Goal: Task Accomplishment & Management: Use online tool/utility

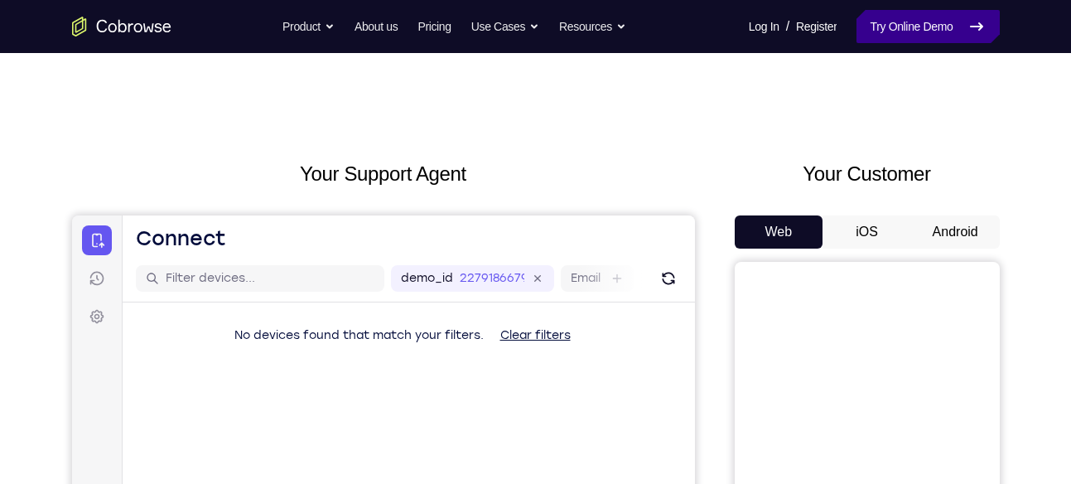
click at [867, 37] on link "Try Online Demo" at bounding box center [928, 26] width 142 height 33
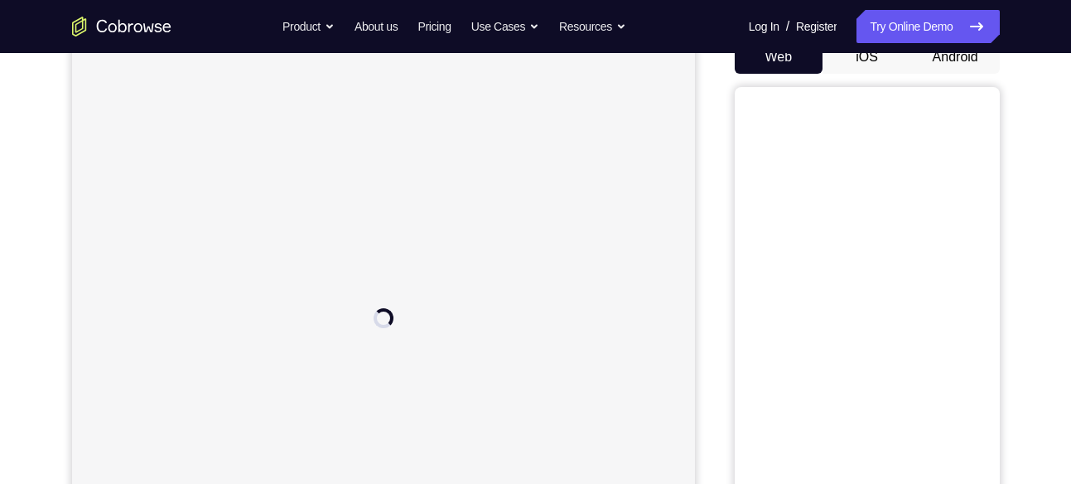
scroll to position [173, 0]
click at [947, 52] on nav "Go back Powerful, Flexible and Trustworthy. Avoid all extra friction for both A…" at bounding box center [535, 26] width 1071 height 53
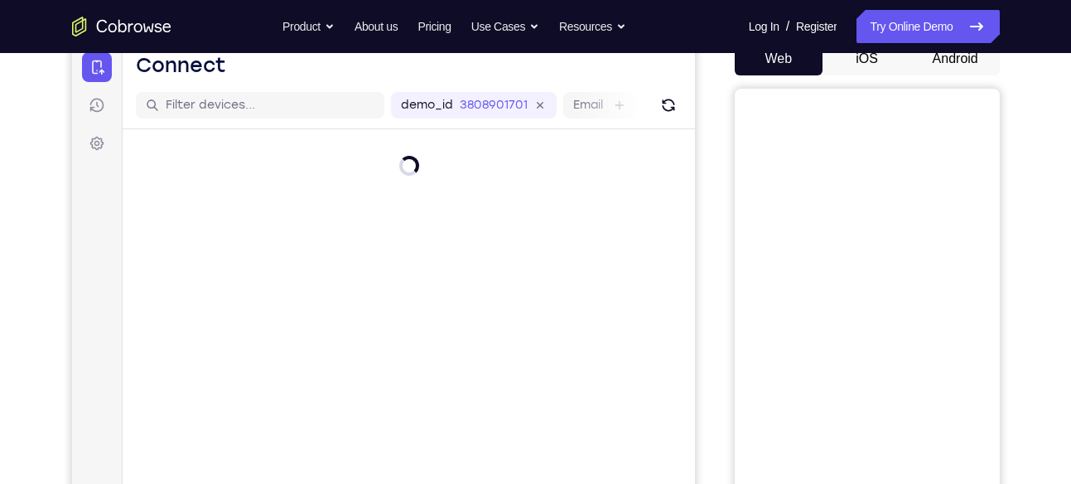
click at [947, 56] on button "Android" at bounding box center [955, 58] width 89 height 33
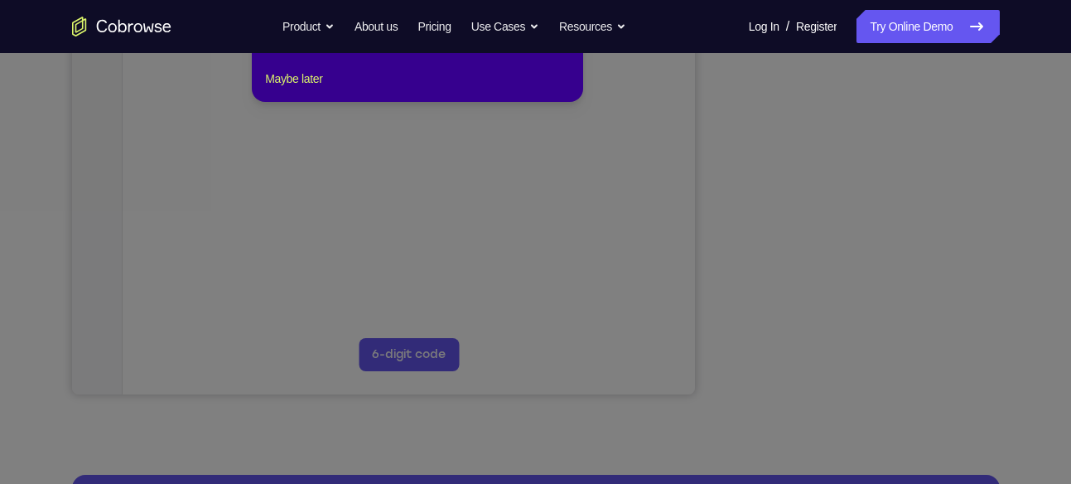
scroll to position [359, 0]
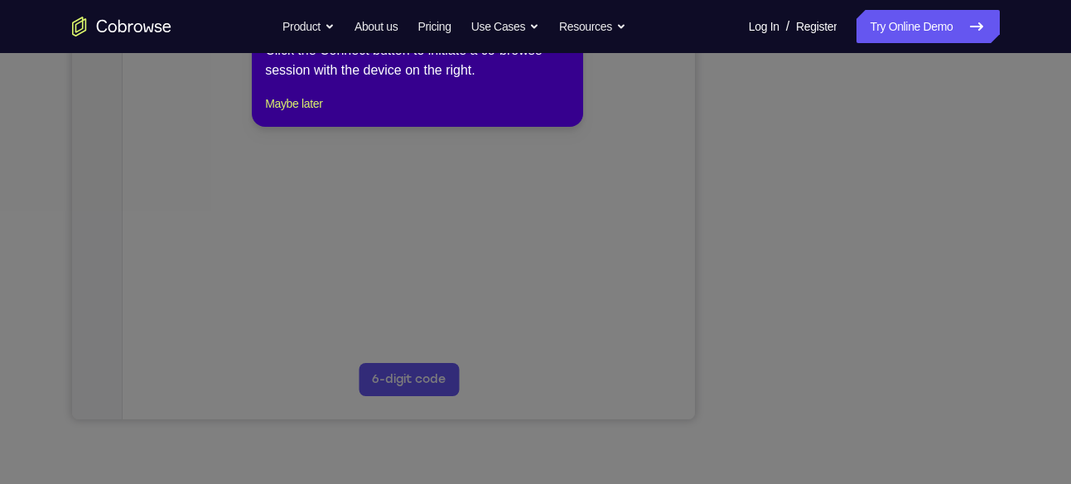
click at [649, 172] on icon at bounding box center [542, 226] width 1084 height 516
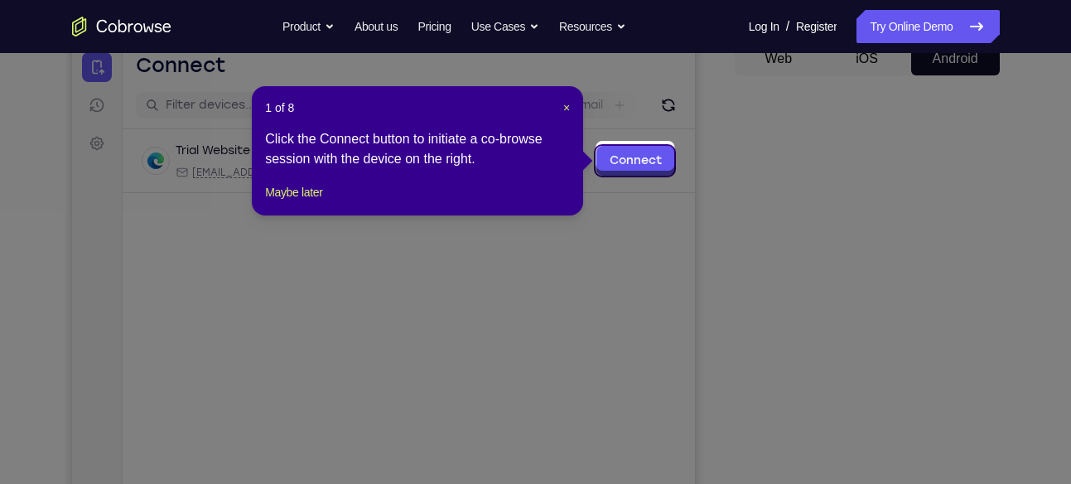
scroll to position [171, 0]
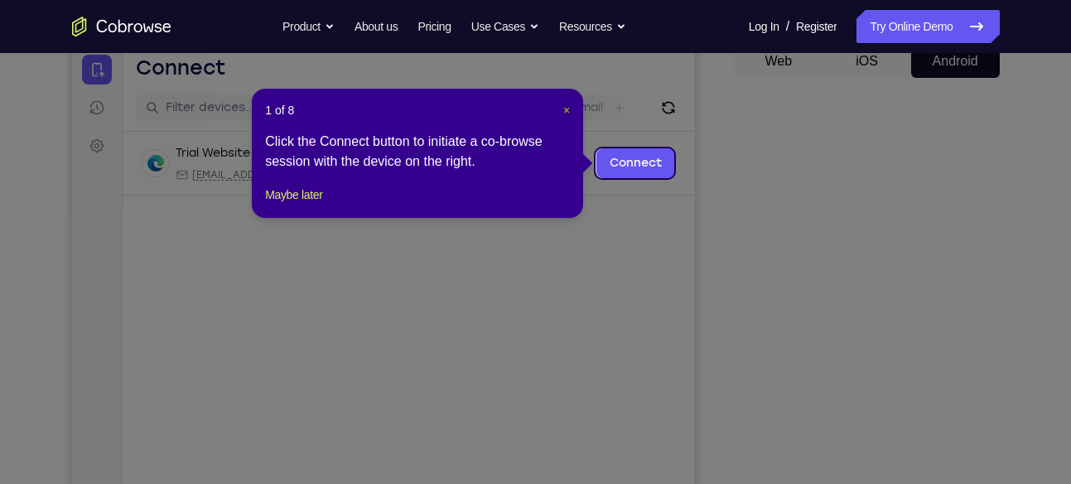
click at [568, 109] on span "×" at bounding box center [566, 110] width 7 height 13
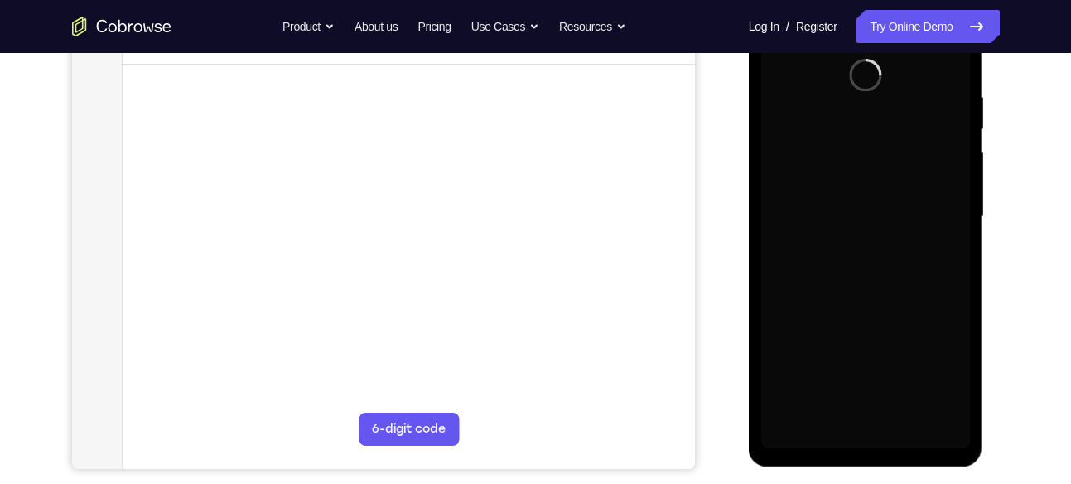
scroll to position [302, 0]
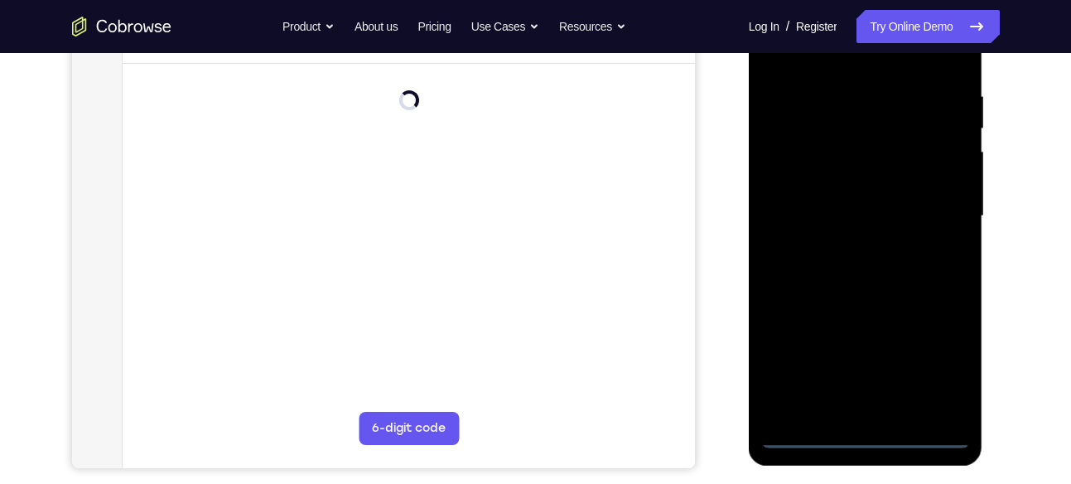
click at [865, 440] on div at bounding box center [865, 216] width 209 height 464
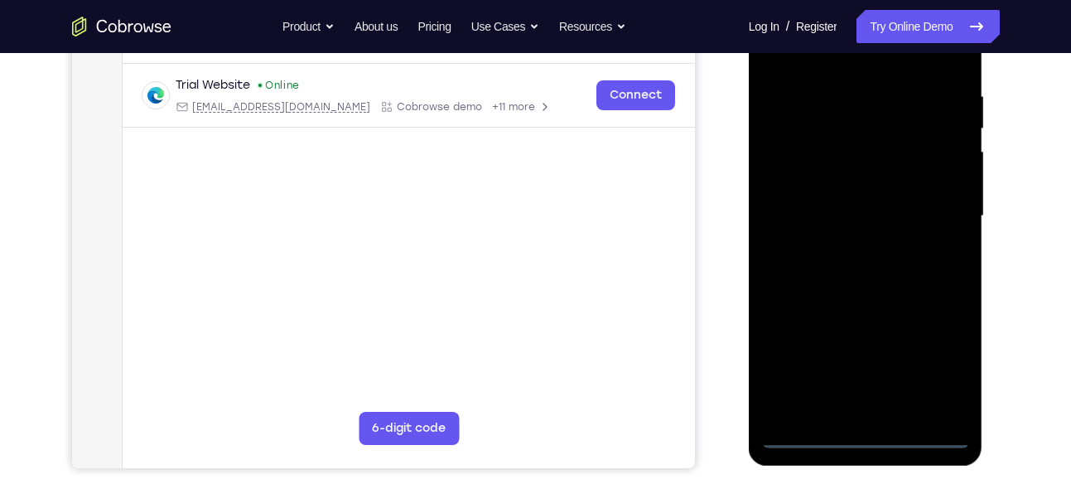
click at [932, 350] on div at bounding box center [865, 216] width 209 height 464
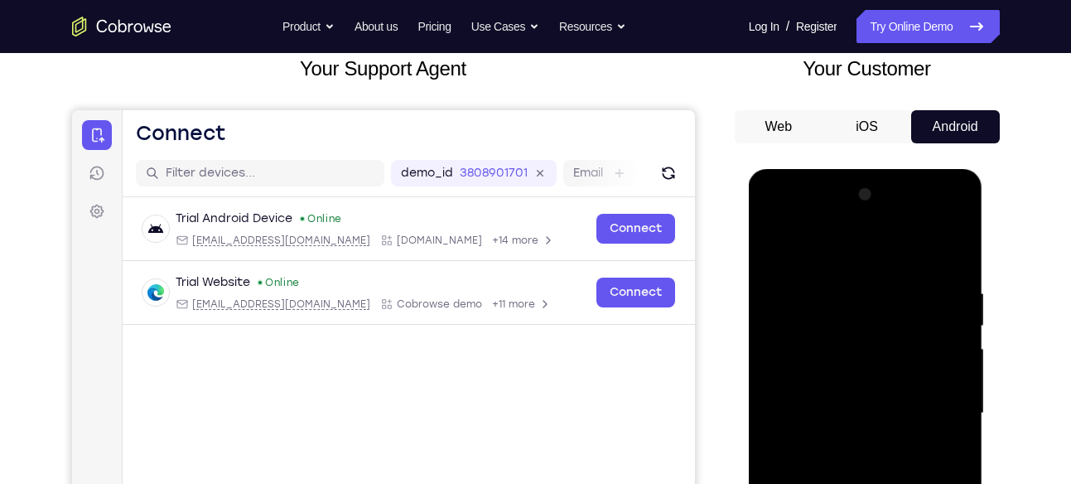
scroll to position [104, 0]
click at [773, 216] on div at bounding box center [865, 414] width 209 height 464
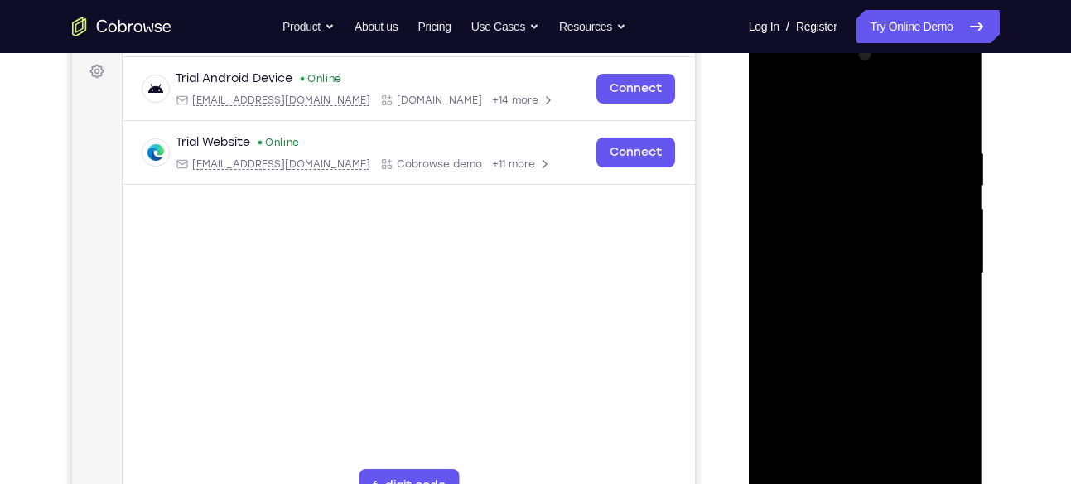
scroll to position [246, 0]
click at [809, 188] on div at bounding box center [865, 273] width 209 height 464
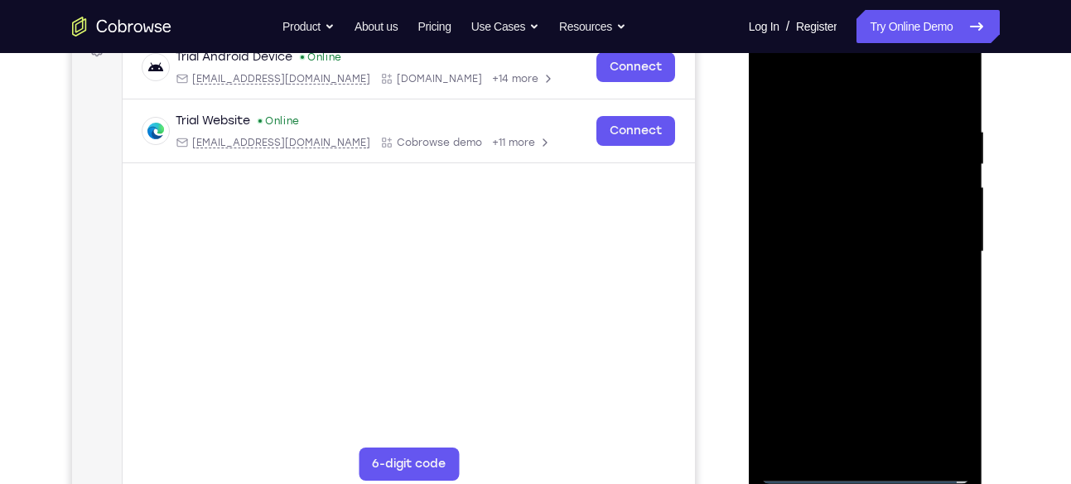
click at [820, 215] on div at bounding box center [865, 252] width 209 height 464
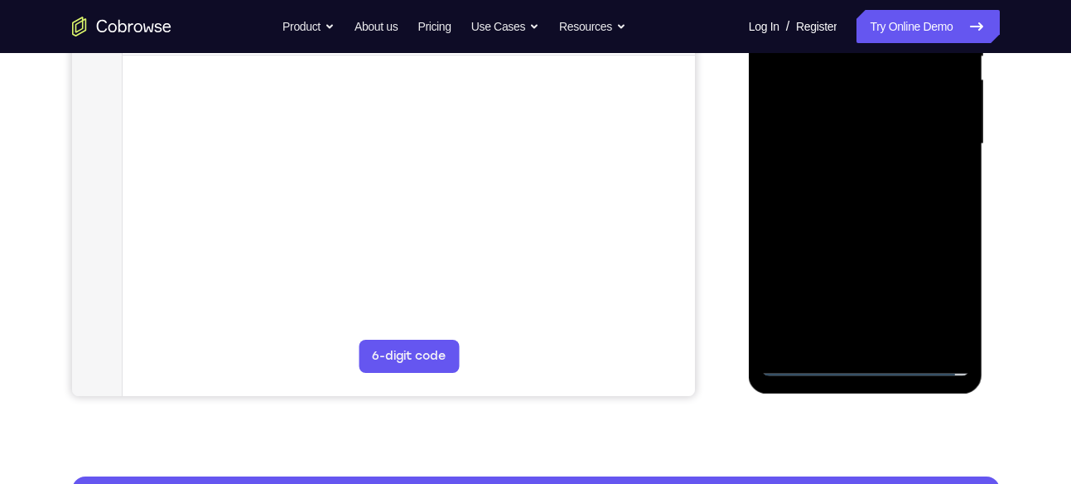
scroll to position [391, 0]
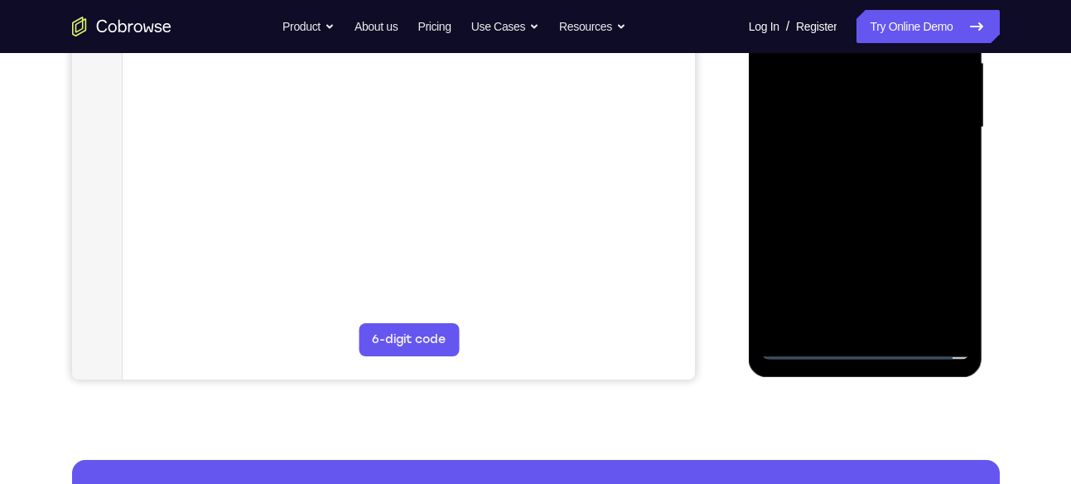
drag, startPoint x: 867, startPoint y: 215, endPoint x: 872, endPoint y: 179, distance: 35.9
click at [872, 179] on div at bounding box center [865, 128] width 209 height 464
drag, startPoint x: 841, startPoint y: 271, endPoint x: 839, endPoint y: 195, distance: 76.2
click at [839, 195] on div at bounding box center [865, 128] width 209 height 464
drag, startPoint x: 853, startPoint y: 286, endPoint x: 856, endPoint y: 204, distance: 82.1
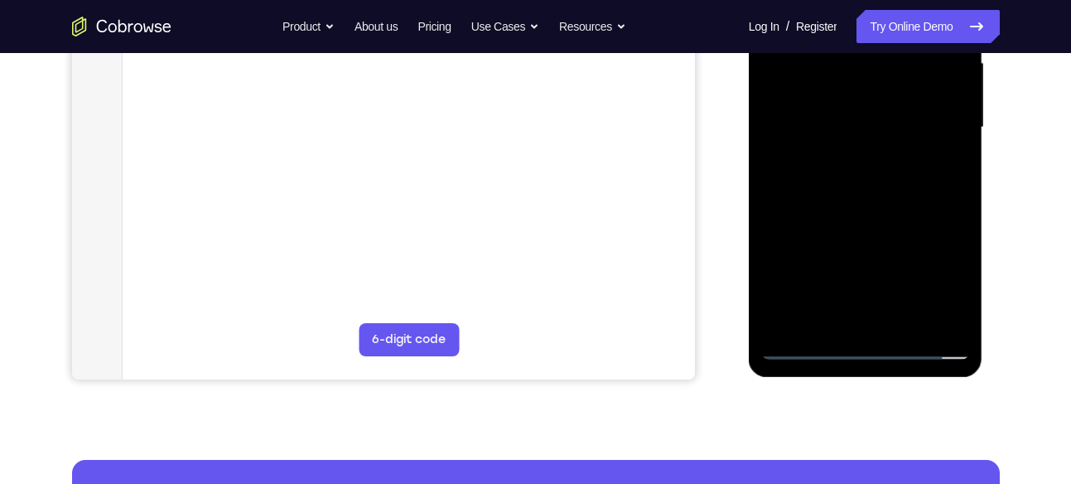
click at [856, 204] on div at bounding box center [865, 128] width 209 height 464
drag, startPoint x: 844, startPoint y: 276, endPoint x: 860, endPoint y: 155, distance: 122.0
click at [860, 155] on div at bounding box center [865, 128] width 209 height 464
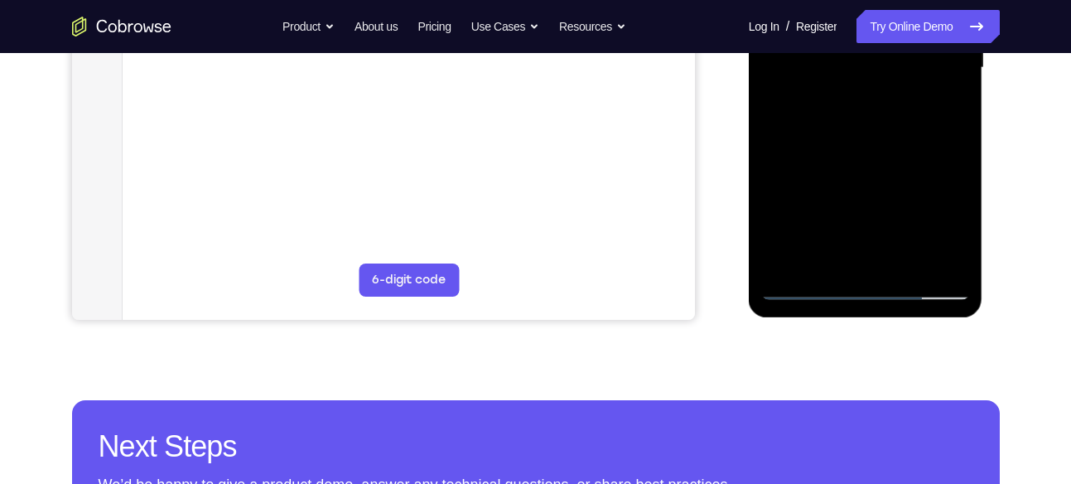
scroll to position [452, 0]
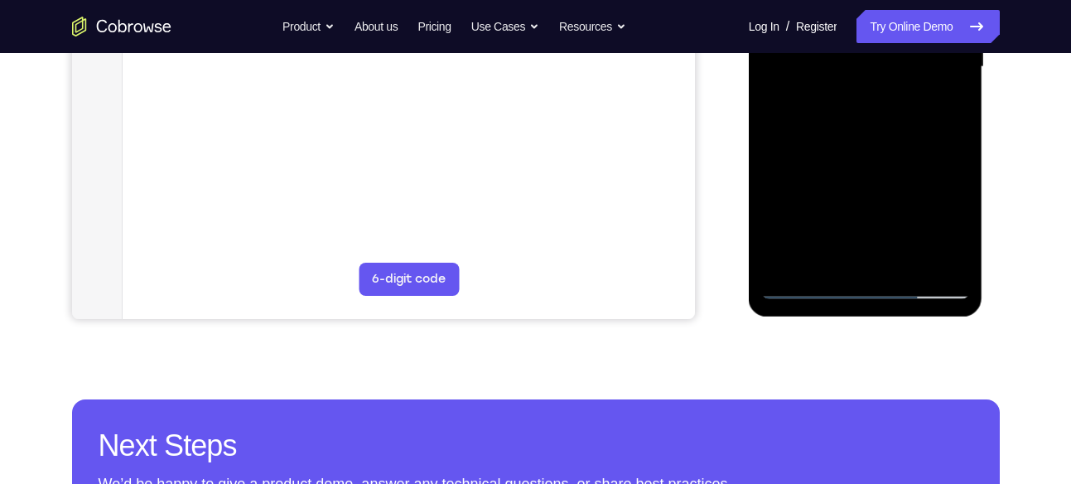
drag, startPoint x: 876, startPoint y: 189, endPoint x: 880, endPoint y: 109, distance: 79.6
click at [880, 109] on div at bounding box center [865, 67] width 209 height 464
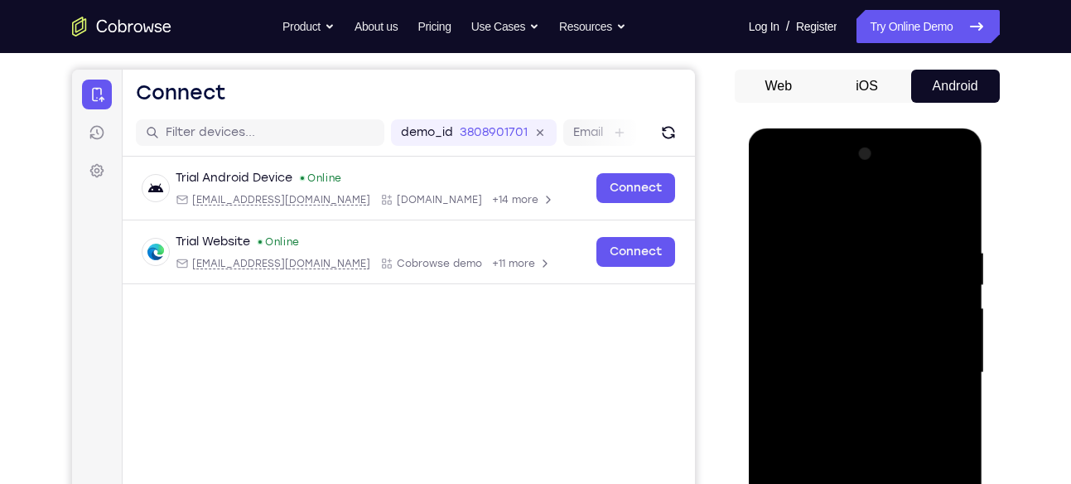
scroll to position [330, 0]
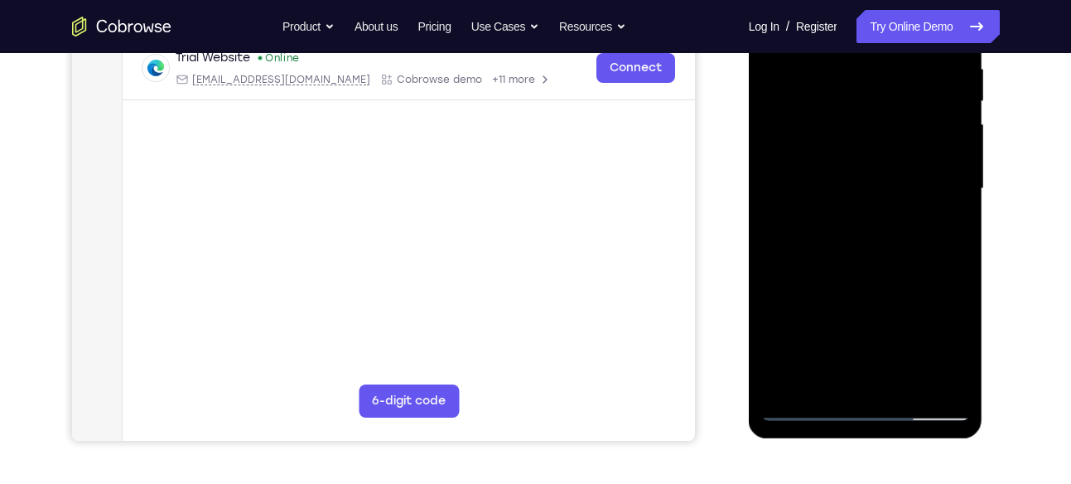
click at [853, 268] on div at bounding box center [865, 189] width 209 height 464
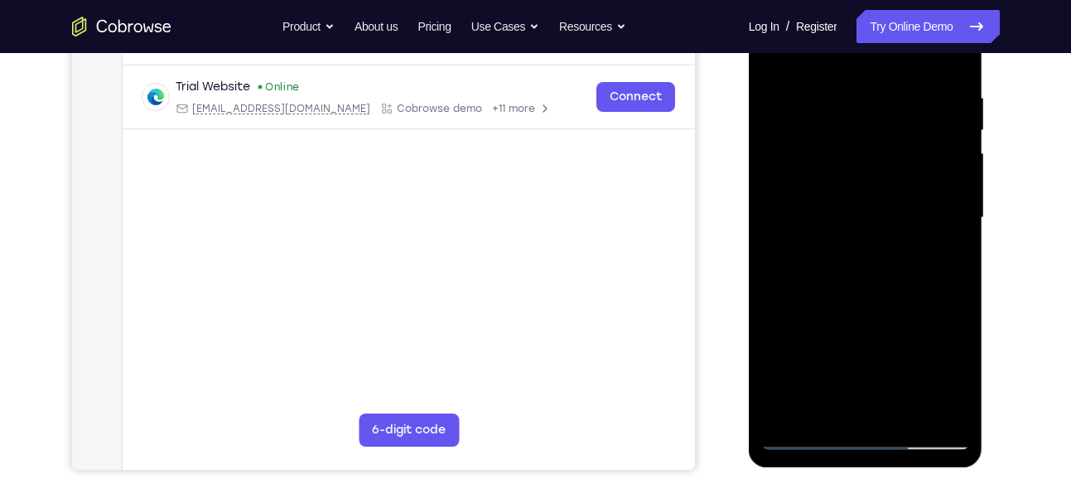
scroll to position [231, 0]
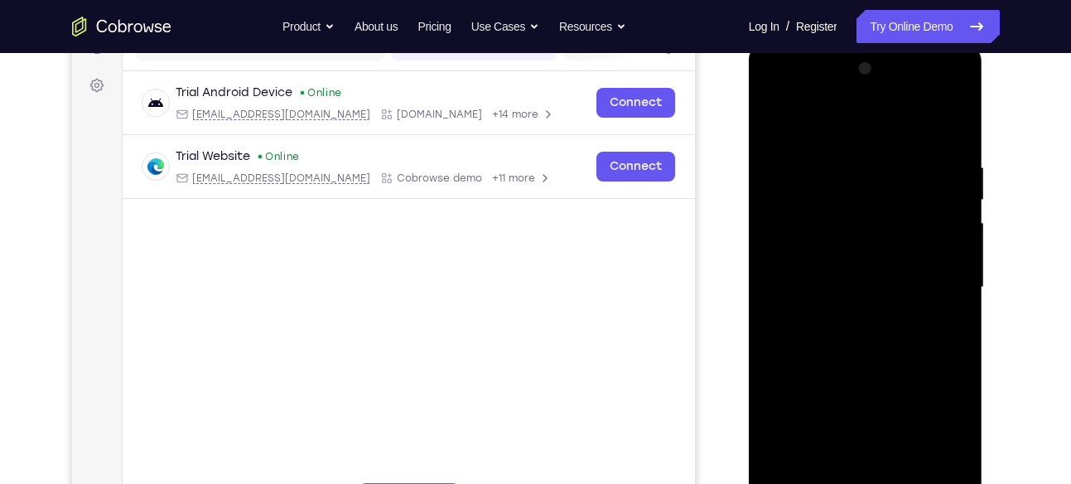
click at [870, 266] on div at bounding box center [865, 288] width 209 height 464
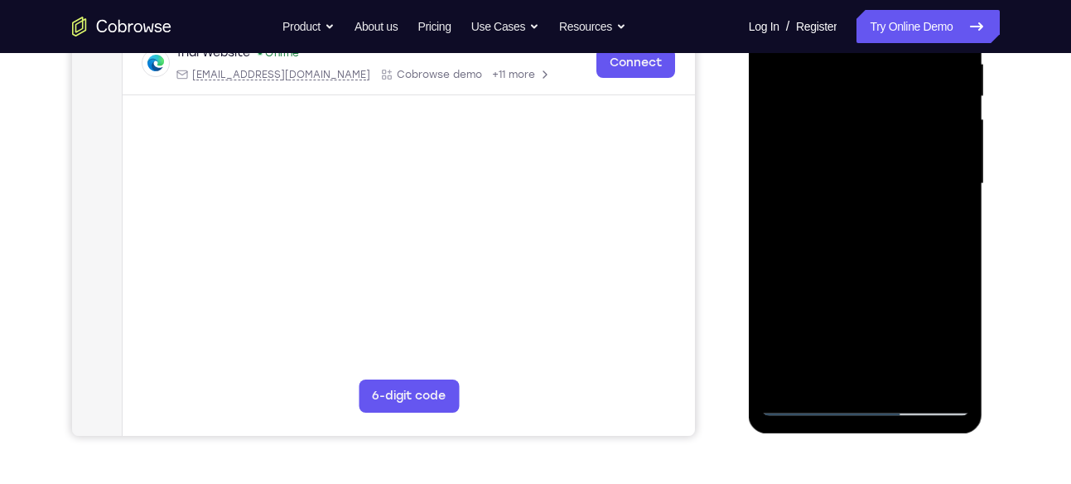
scroll to position [254, 0]
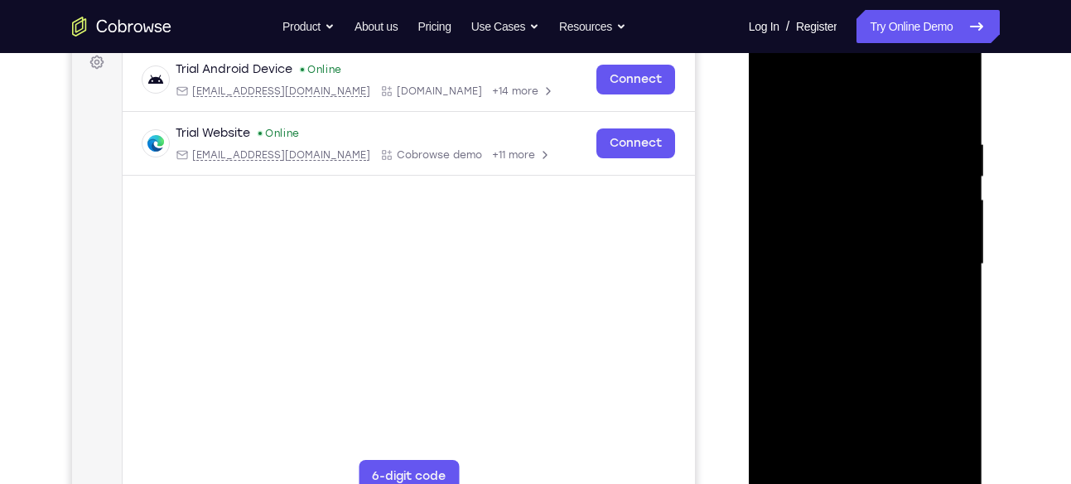
click at [858, 254] on div at bounding box center [865, 264] width 209 height 464
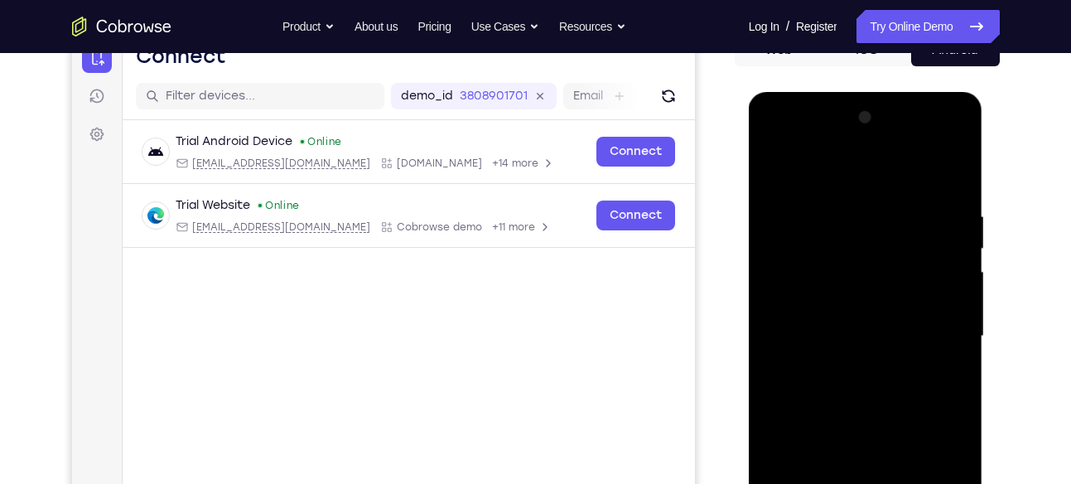
scroll to position [181, 0]
click at [859, 171] on div at bounding box center [865, 337] width 209 height 464
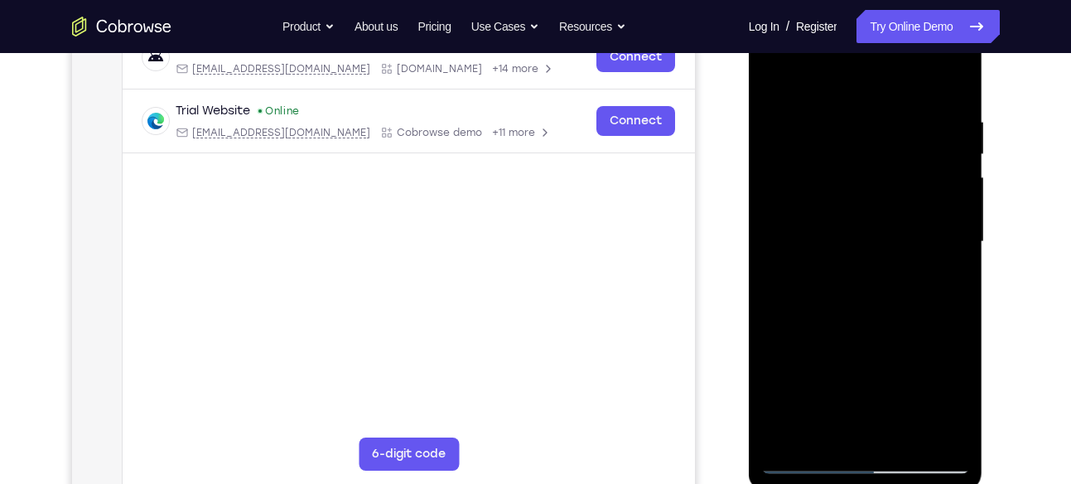
scroll to position [278, 0]
click at [884, 249] on div at bounding box center [865, 241] width 209 height 464
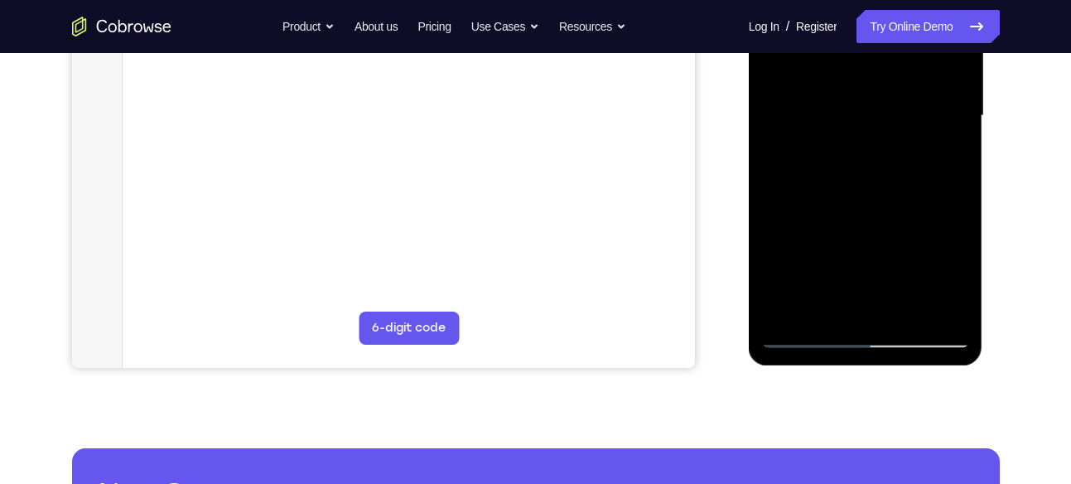
scroll to position [403, 0]
drag, startPoint x: 866, startPoint y: 274, endPoint x: 876, endPoint y: 167, distance: 108.2
click at [876, 167] on div at bounding box center [865, 115] width 209 height 464
drag, startPoint x: 862, startPoint y: 232, endPoint x: 859, endPoint y: 200, distance: 31.7
click at [859, 200] on div at bounding box center [865, 115] width 209 height 464
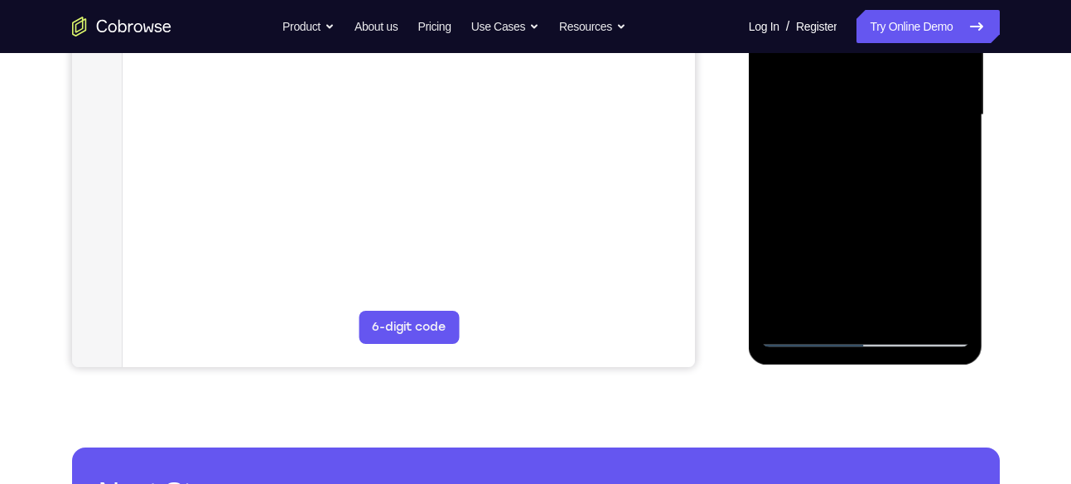
click at [850, 263] on div at bounding box center [865, 115] width 209 height 464
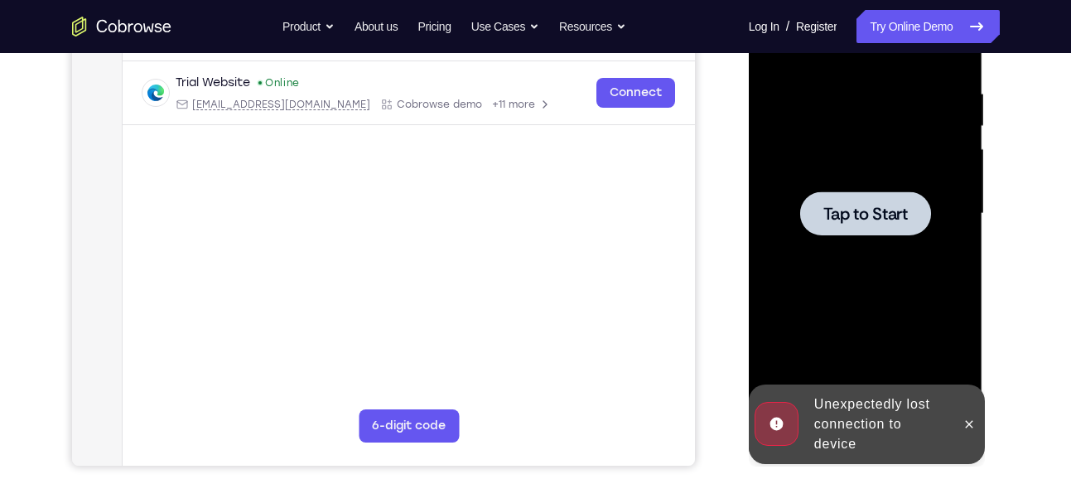
scroll to position [191, 0]
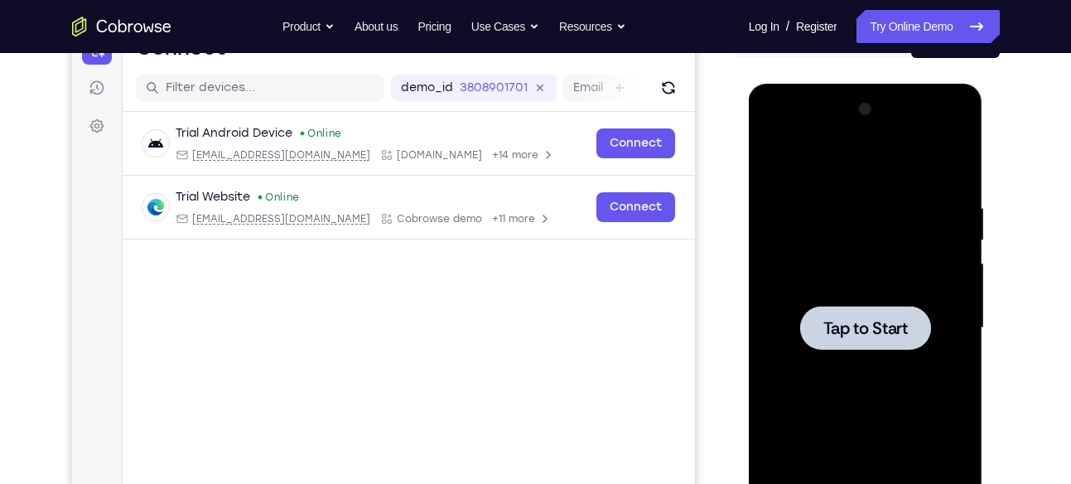
click at [860, 219] on div at bounding box center [865, 328] width 209 height 464
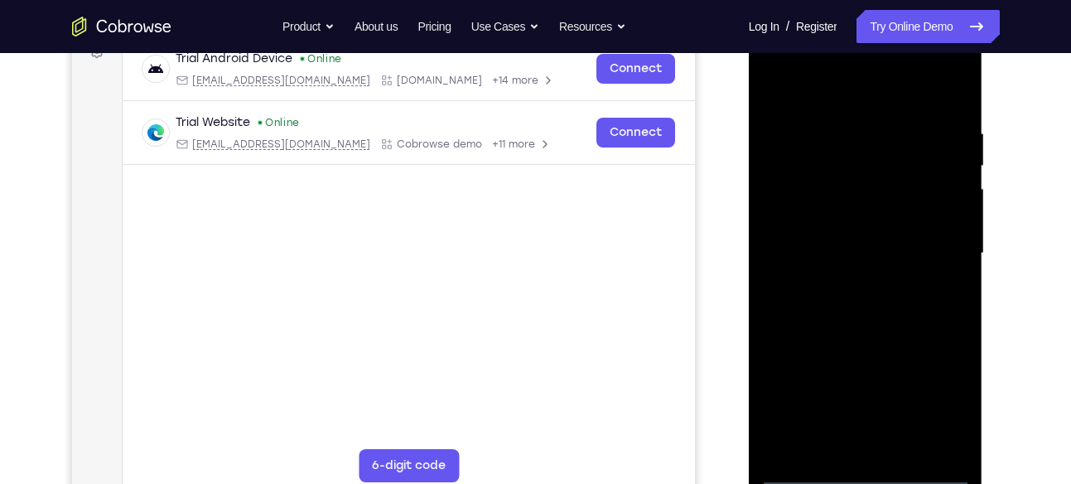
scroll to position [289, 0]
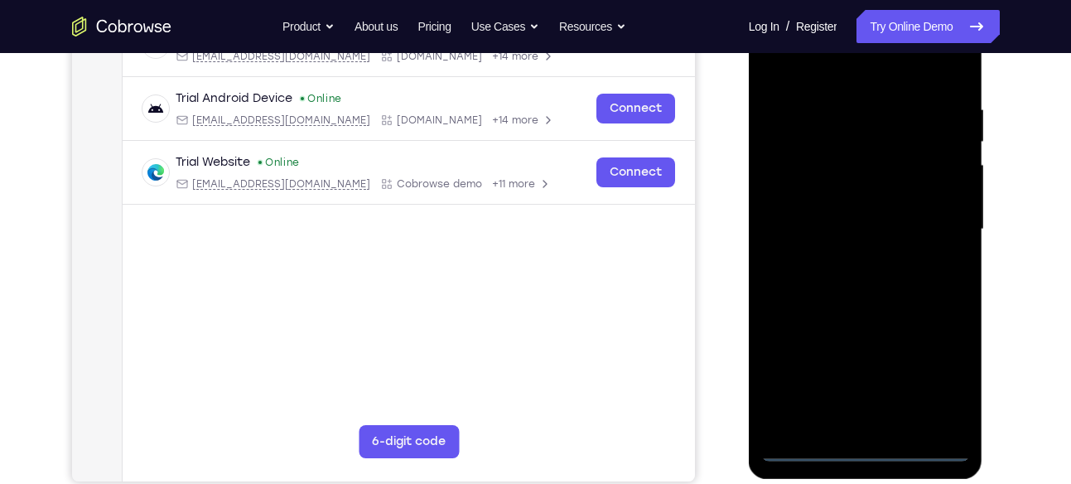
click at [865, 442] on div at bounding box center [865, 230] width 209 height 464
click at [866, 458] on div at bounding box center [865, 230] width 209 height 464
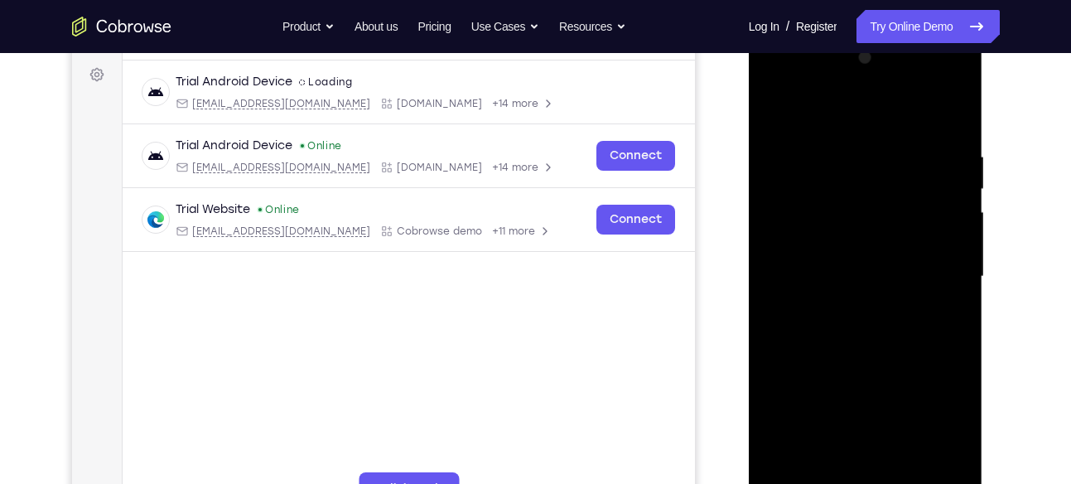
scroll to position [243, 0]
click at [935, 424] on div at bounding box center [865, 276] width 209 height 464
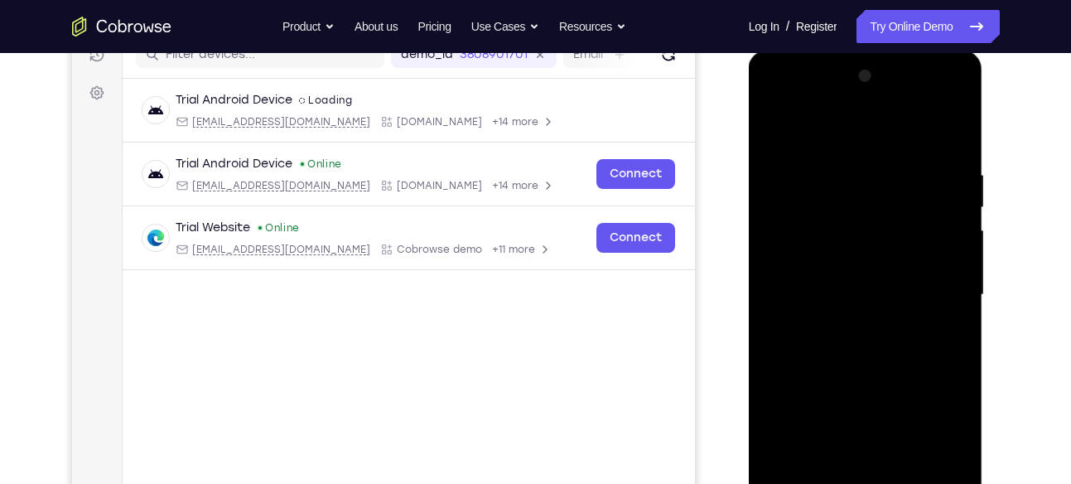
scroll to position [209, 0]
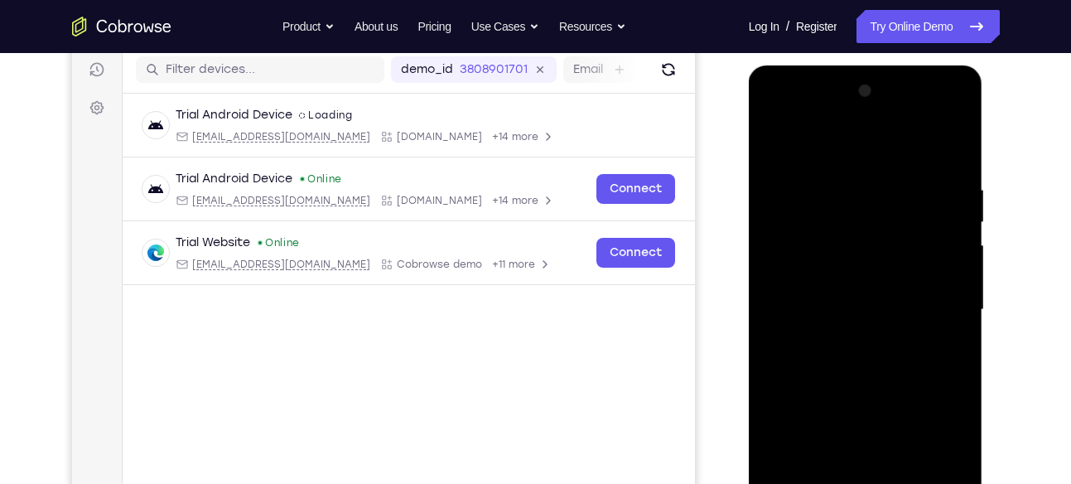
click at [780, 122] on div at bounding box center [865, 310] width 209 height 464
click at [866, 225] on div at bounding box center [865, 310] width 209 height 464
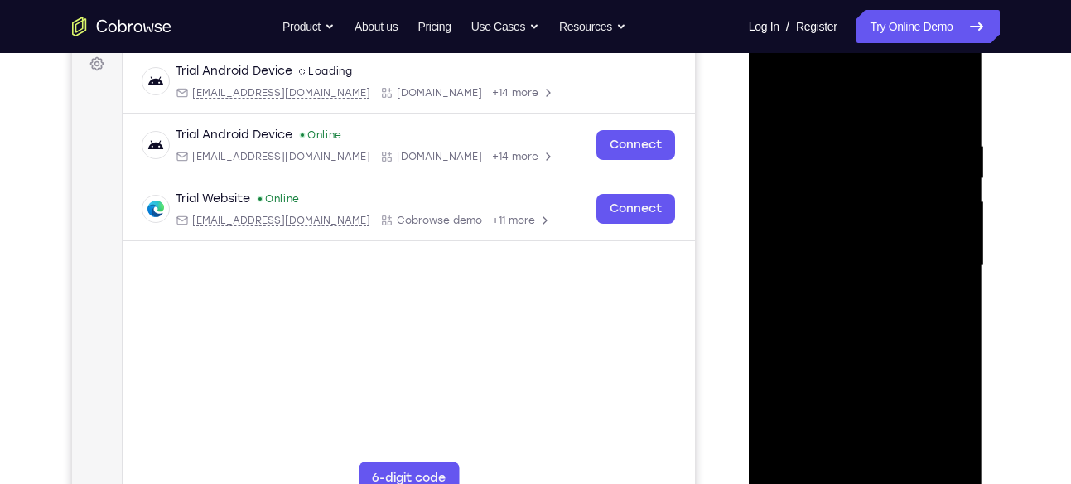
scroll to position [254, 0]
click at [805, 230] on div at bounding box center [865, 265] width 209 height 464
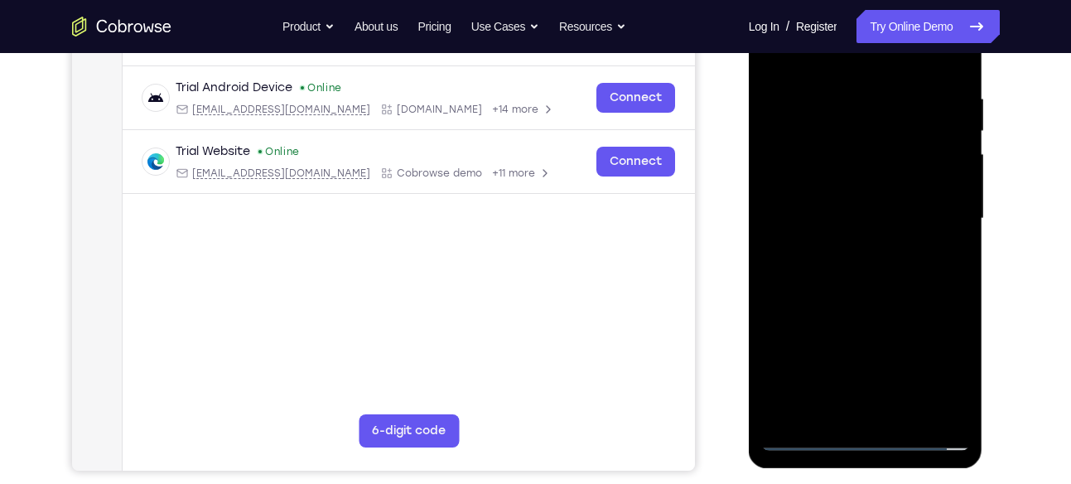
scroll to position [301, 0]
drag, startPoint x: 866, startPoint y: 372, endPoint x: 880, endPoint y: 269, distance: 103.7
click at [880, 269] on div at bounding box center [865, 218] width 209 height 464
drag, startPoint x: 873, startPoint y: 312, endPoint x: 873, endPoint y: 188, distance: 124.3
click at [873, 188] on div at bounding box center [865, 218] width 209 height 464
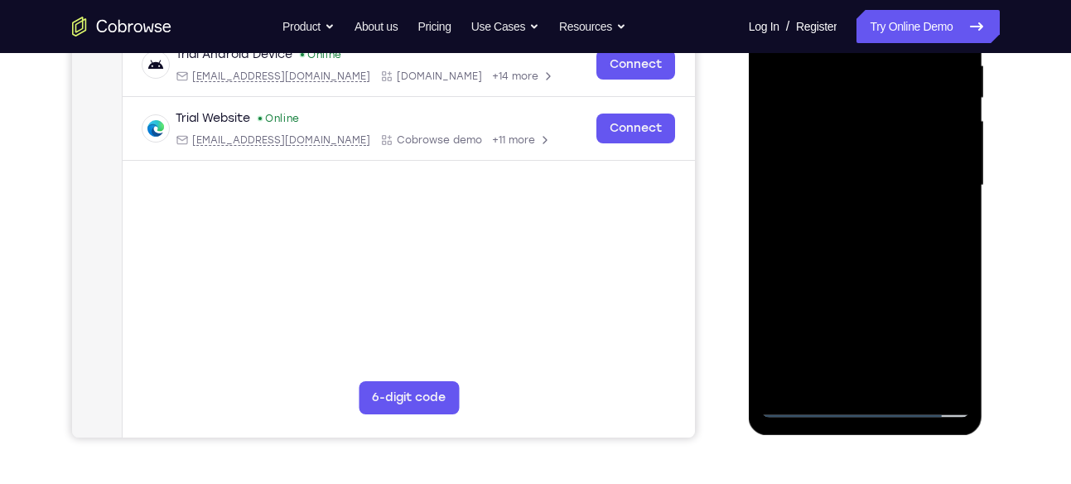
scroll to position [331, 0]
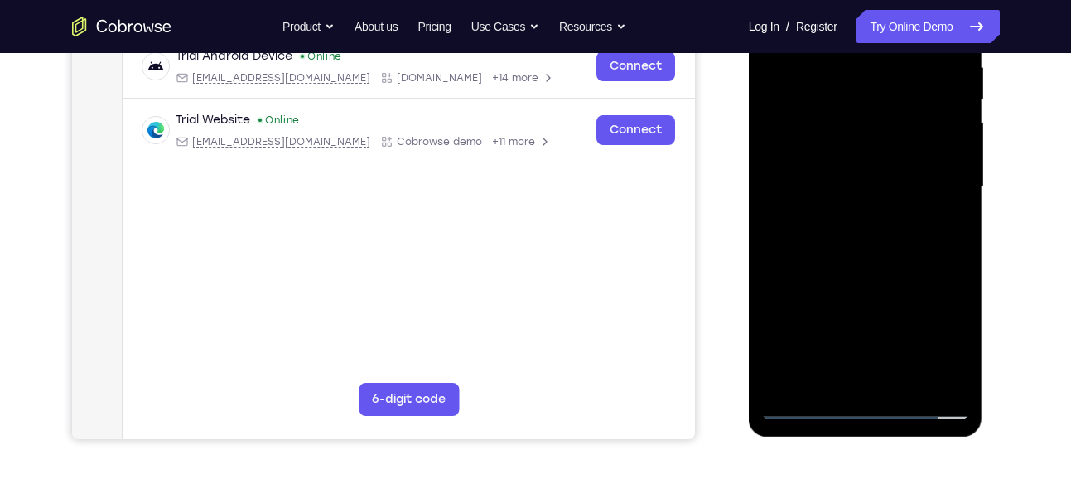
drag, startPoint x: 840, startPoint y: 278, endPoint x: 828, endPoint y: 152, distance: 126.5
click at [828, 152] on div at bounding box center [865, 187] width 209 height 464
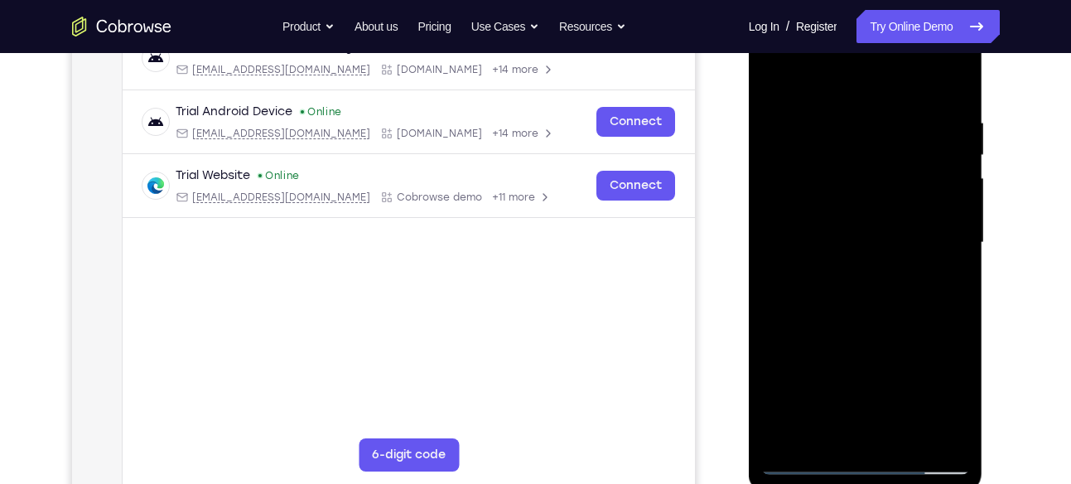
scroll to position [270, 0]
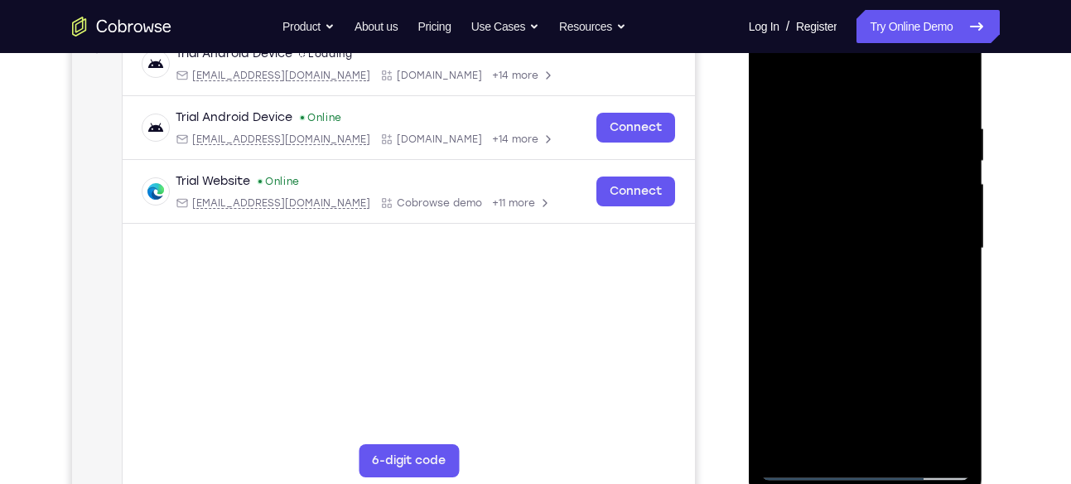
drag, startPoint x: 867, startPoint y: 299, endPoint x: 872, endPoint y: 162, distance: 137.6
click at [872, 162] on div at bounding box center [865, 249] width 209 height 464
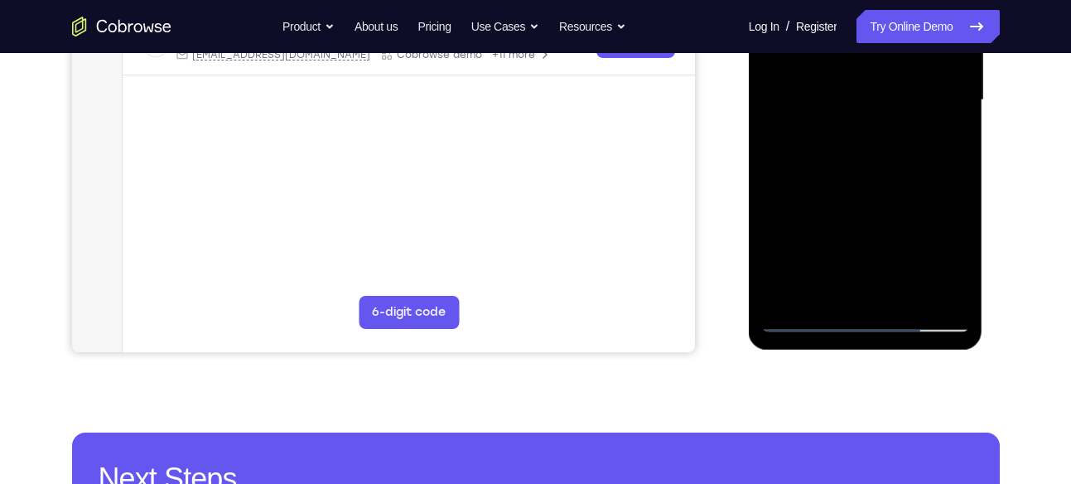
drag, startPoint x: 881, startPoint y: 267, endPoint x: 879, endPoint y: 101, distance: 165.7
click at [879, 101] on div at bounding box center [865, 100] width 209 height 464
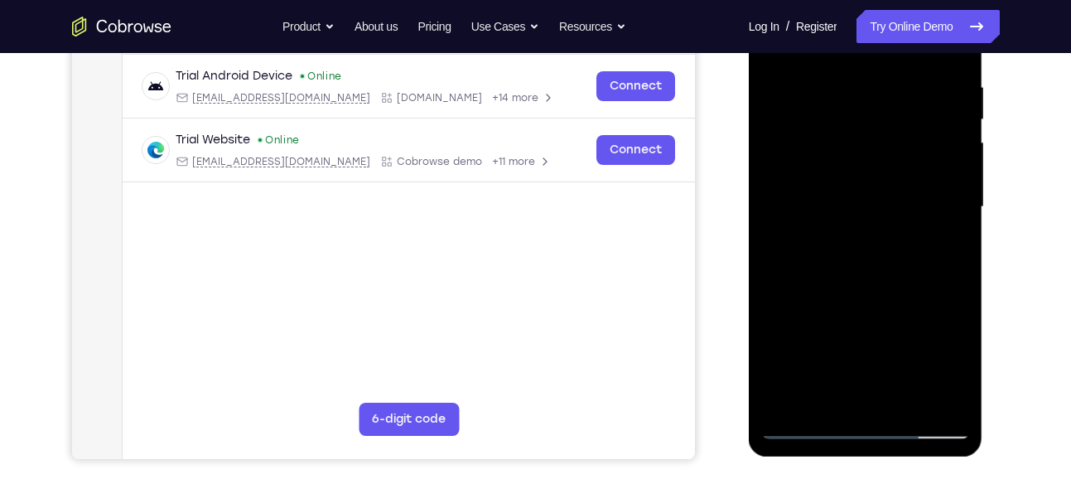
scroll to position [308, 0]
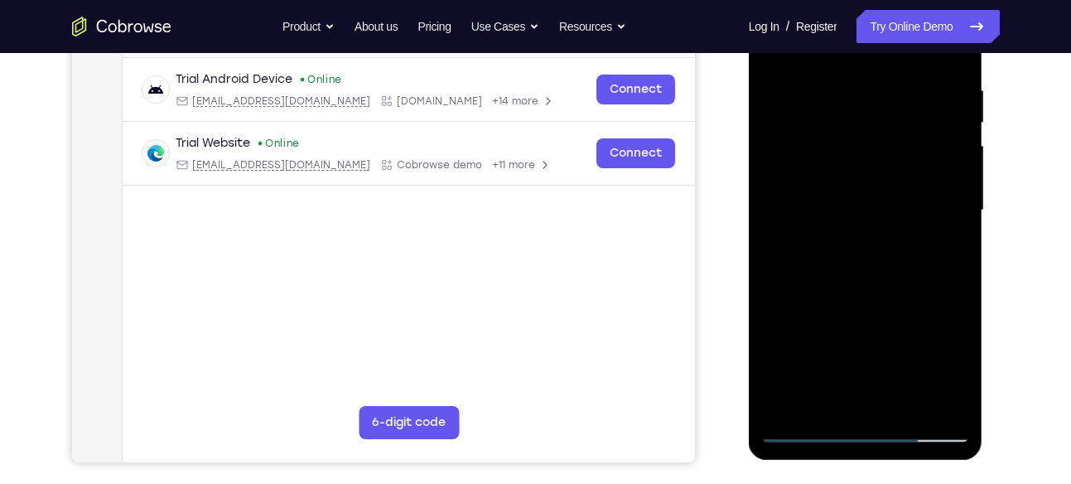
click at [850, 175] on div at bounding box center [865, 210] width 209 height 464
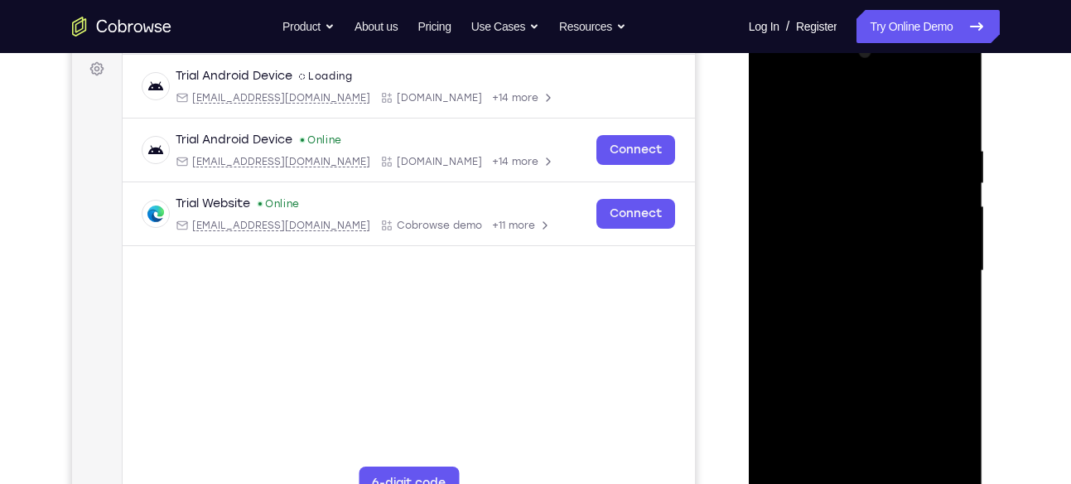
scroll to position [240, 0]
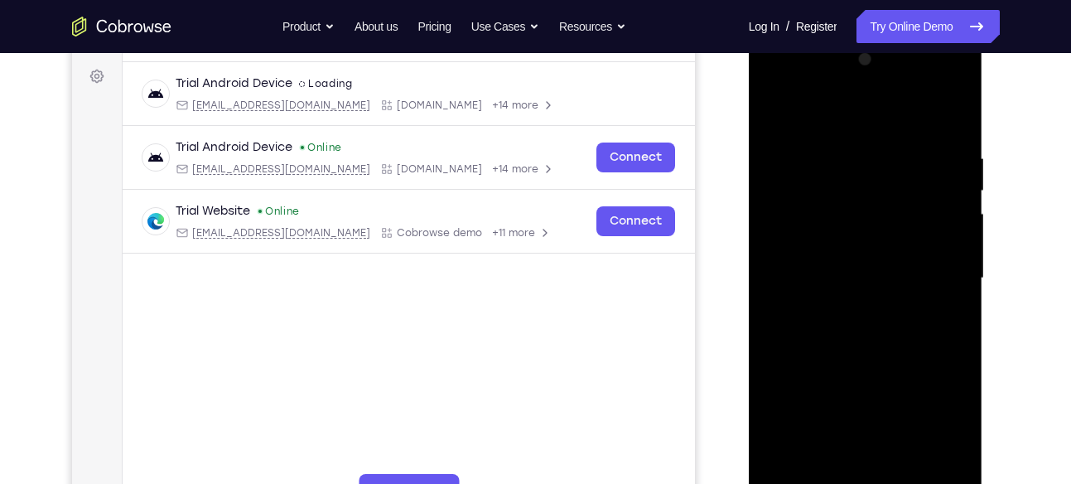
click at [825, 232] on div at bounding box center [865, 278] width 209 height 464
drag, startPoint x: 848, startPoint y: 267, endPoint x: 840, endPoint y: 161, distance: 106.4
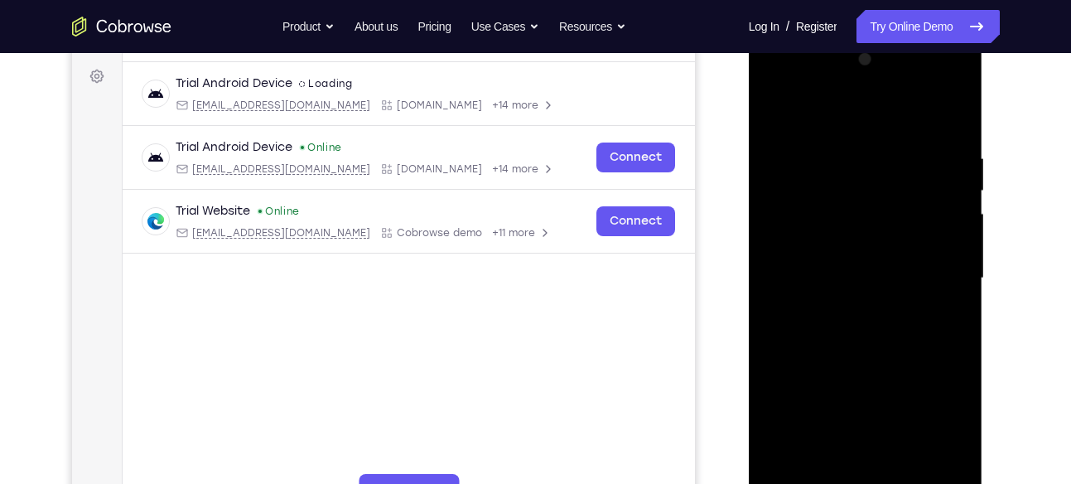
click at [840, 161] on div at bounding box center [865, 278] width 209 height 464
click at [833, 226] on div at bounding box center [865, 278] width 209 height 464
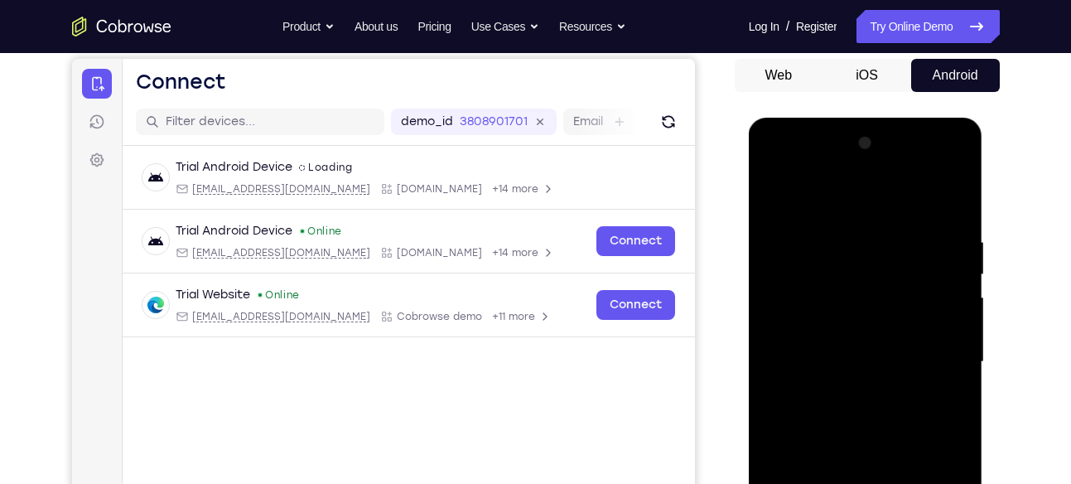
scroll to position [156, 0]
click at [936, 167] on div at bounding box center [865, 363] width 209 height 464
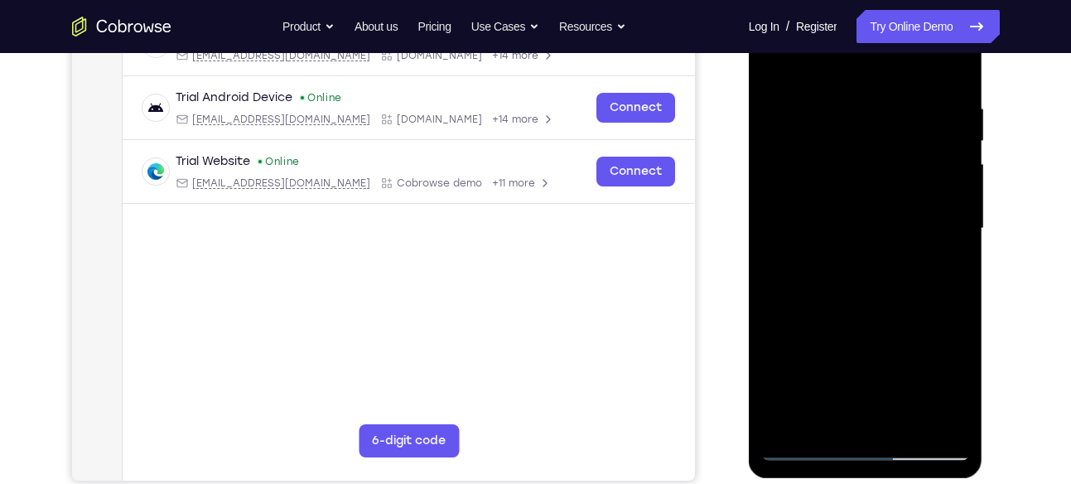
scroll to position [291, 0]
click at [867, 209] on div at bounding box center [865, 228] width 209 height 464
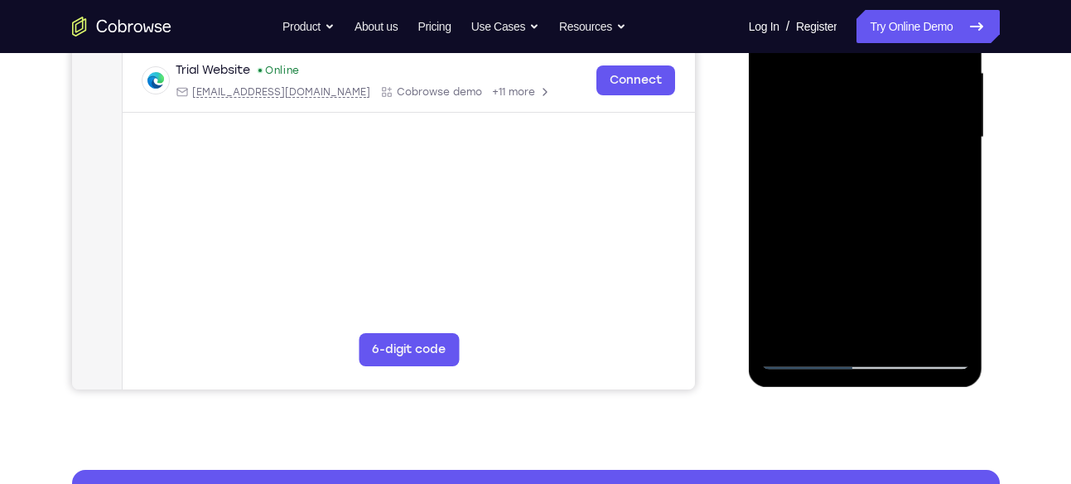
scroll to position [379, 0]
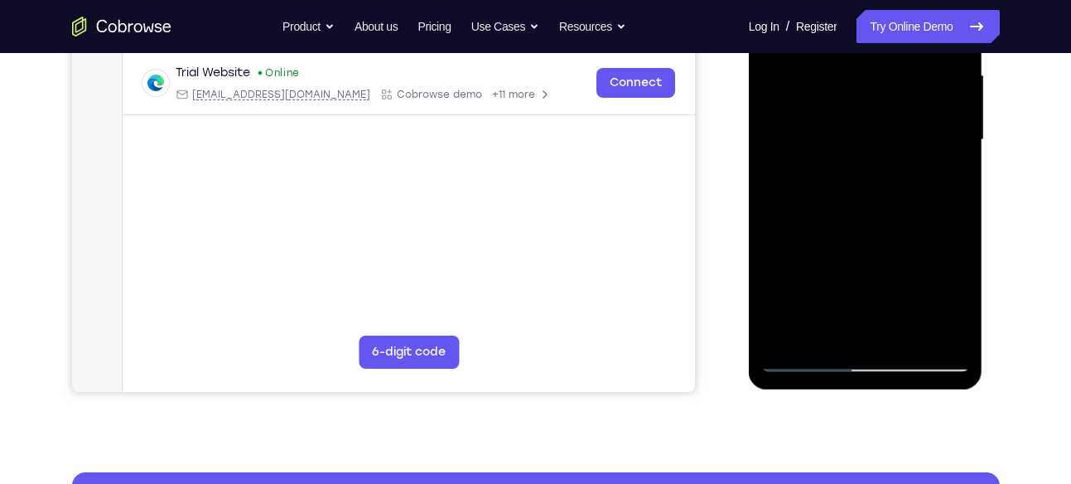
click at [875, 254] on div at bounding box center [865, 140] width 209 height 464
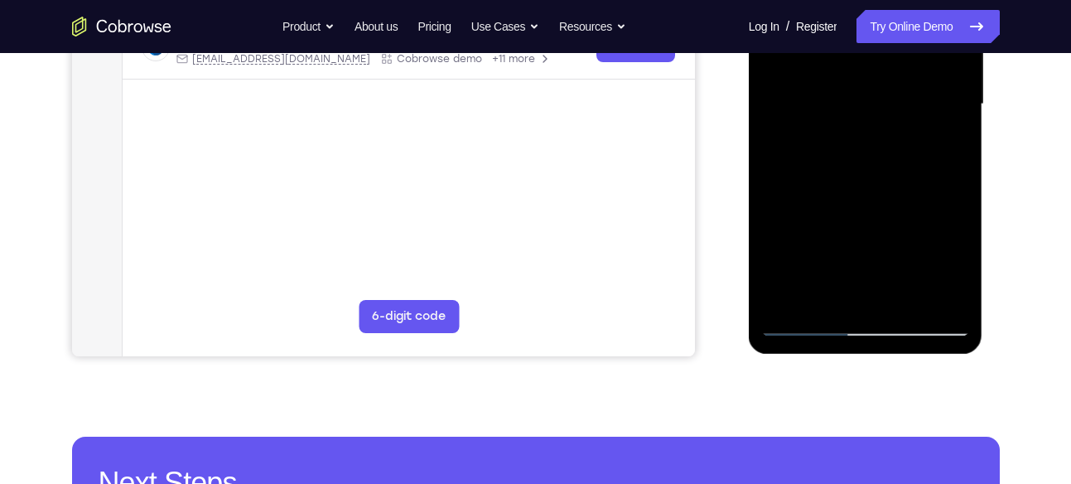
scroll to position [384, 0]
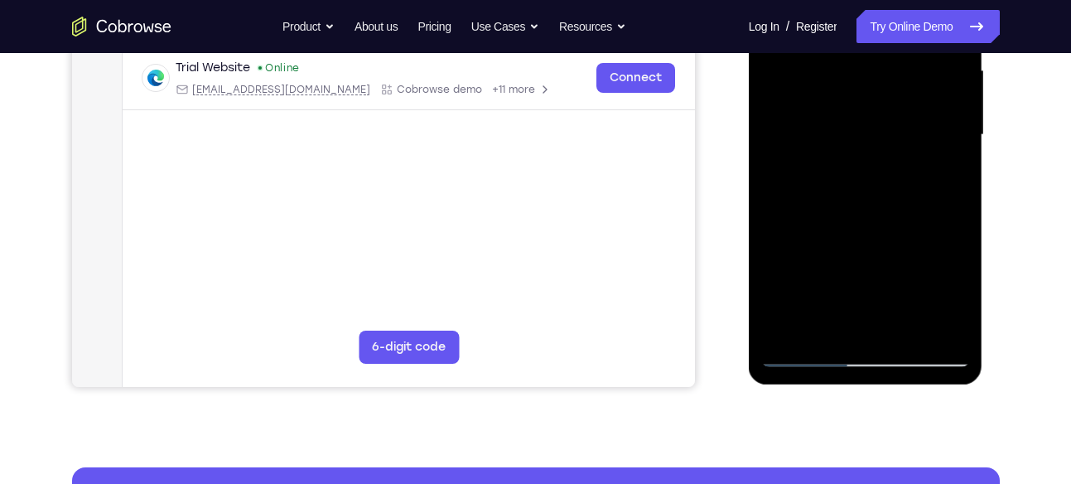
click at [812, 194] on div at bounding box center [865, 135] width 209 height 464
click at [840, 225] on div at bounding box center [865, 135] width 209 height 464
click at [898, 210] on div at bounding box center [865, 135] width 209 height 464
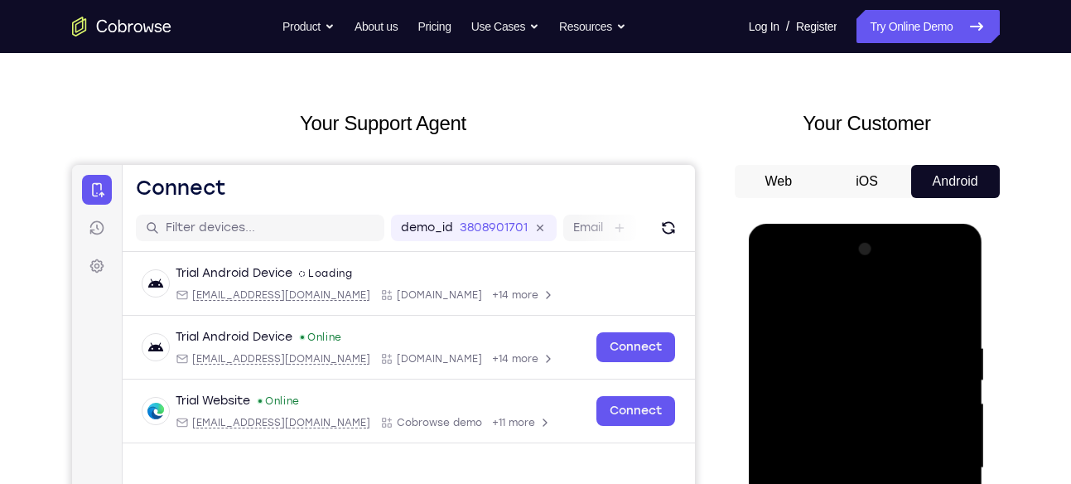
scroll to position [80, 0]
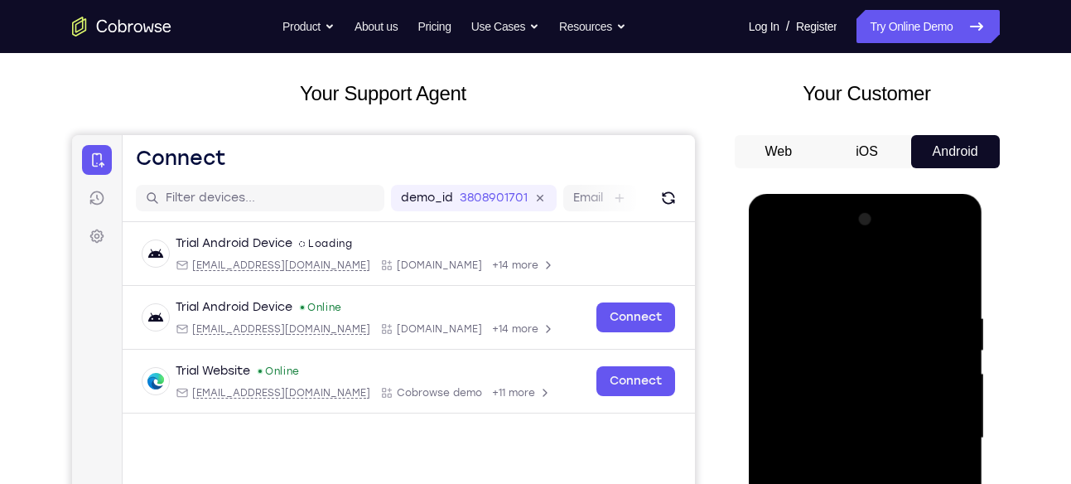
click at [780, 244] on div at bounding box center [865, 438] width 209 height 464
click at [775, 244] on div at bounding box center [865, 438] width 209 height 464
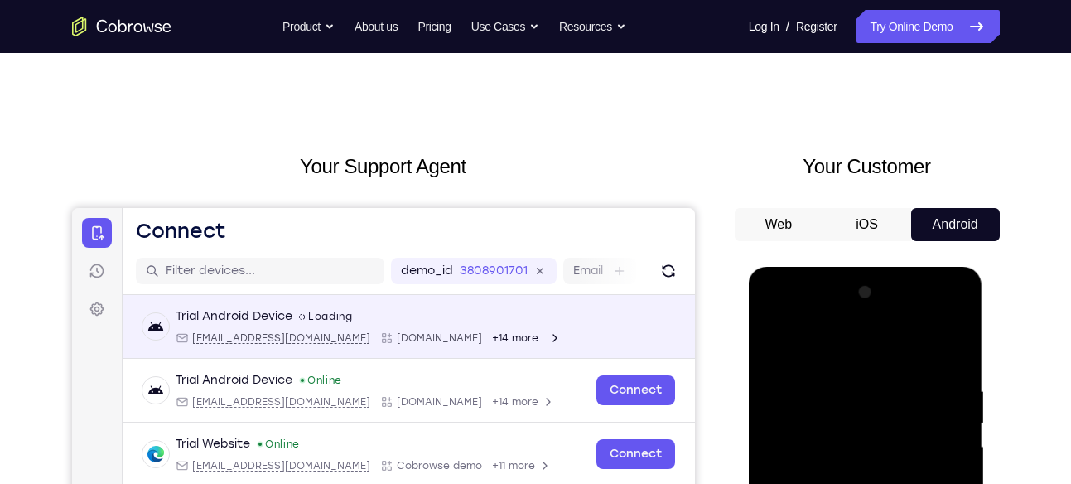
scroll to position [148, 0]
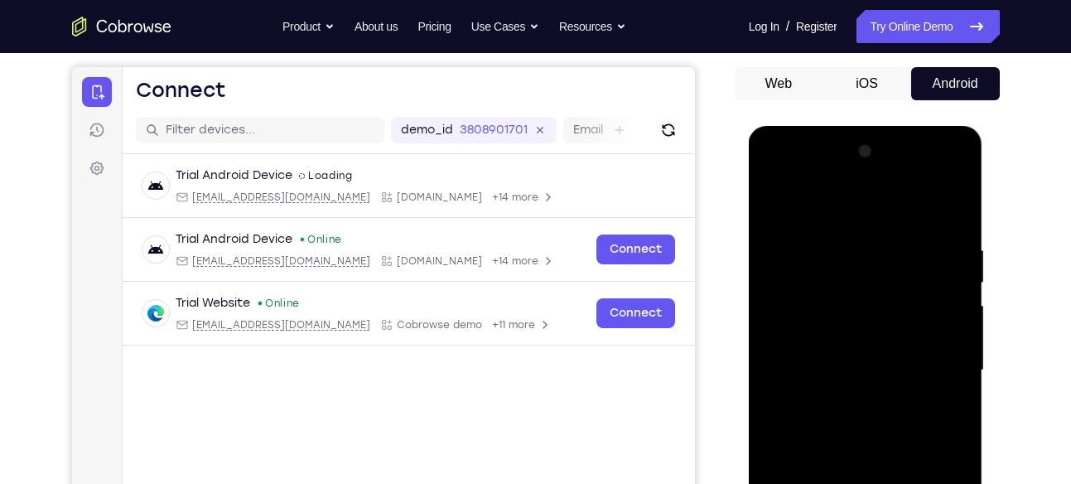
click at [873, 408] on div at bounding box center [865, 370] width 209 height 464
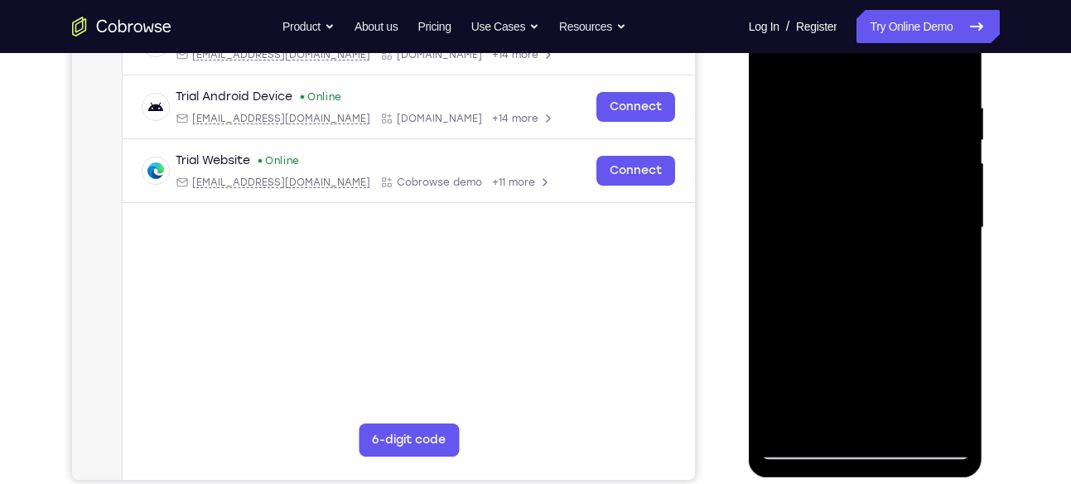
click at [867, 319] on div at bounding box center [865, 228] width 209 height 464
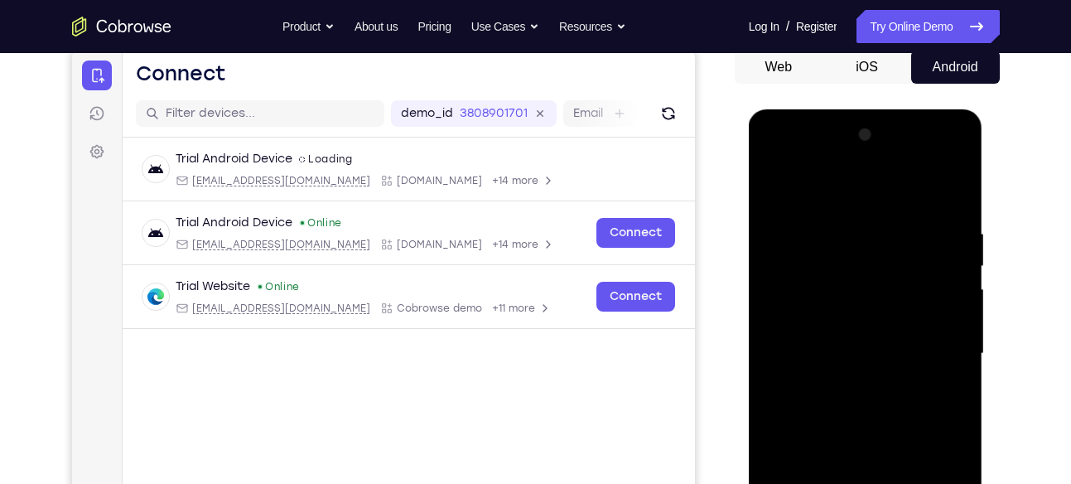
scroll to position [140, 0]
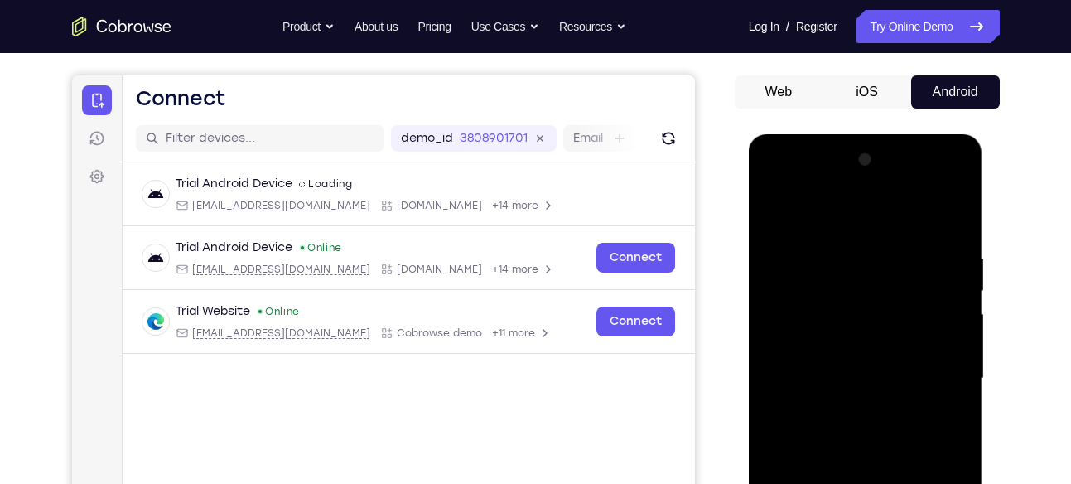
click at [781, 89] on button "Web" at bounding box center [779, 91] width 89 height 33
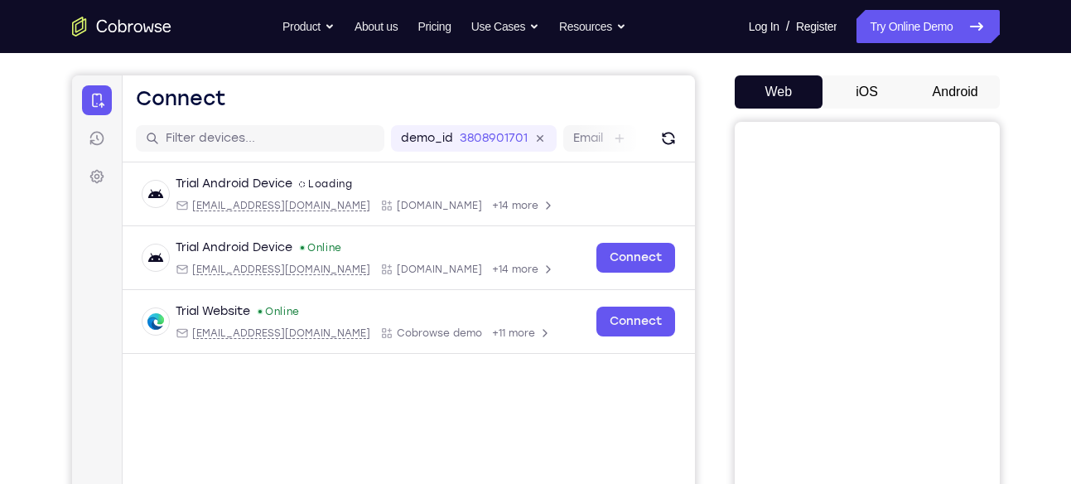
click at [946, 85] on button "Android" at bounding box center [955, 91] width 89 height 33
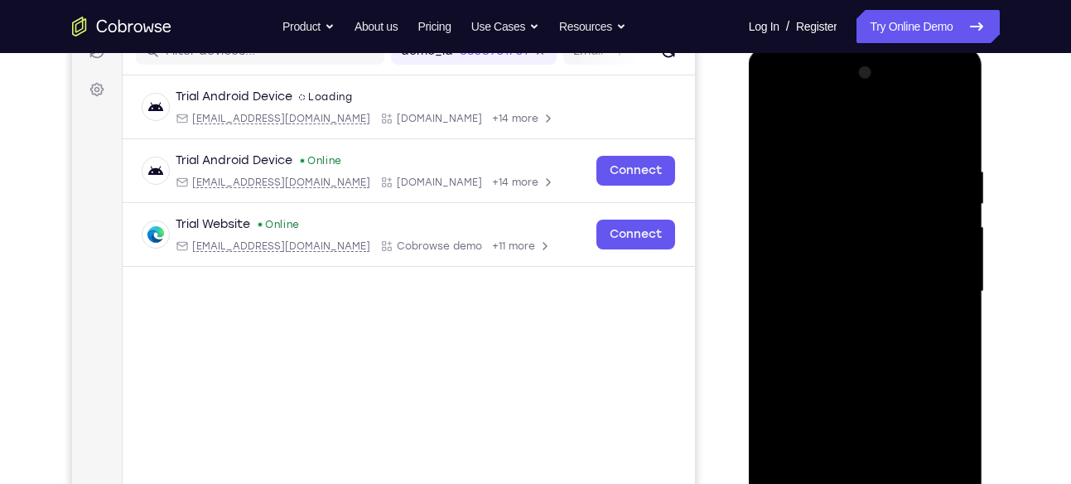
scroll to position [226, 0]
click at [847, 124] on div at bounding box center [865, 292] width 209 height 464
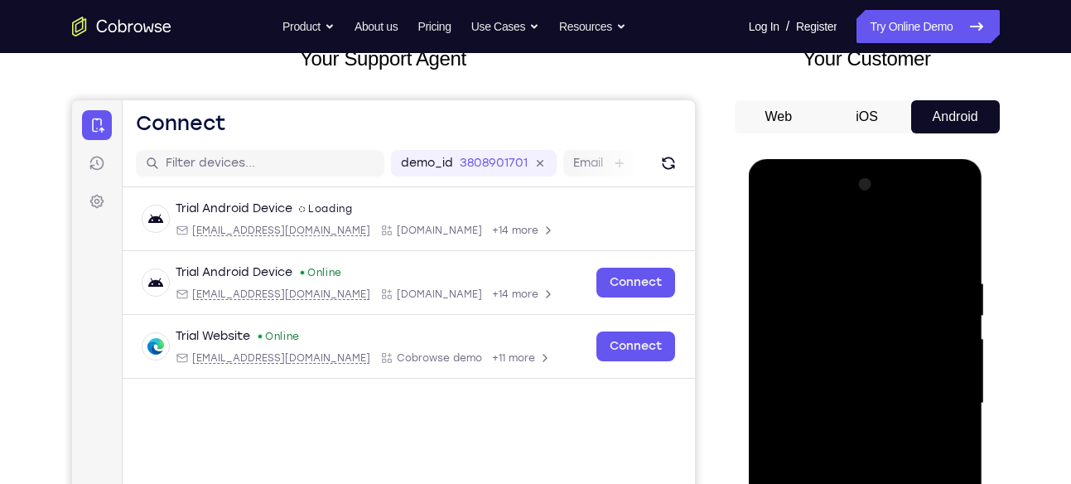
scroll to position [114, 0]
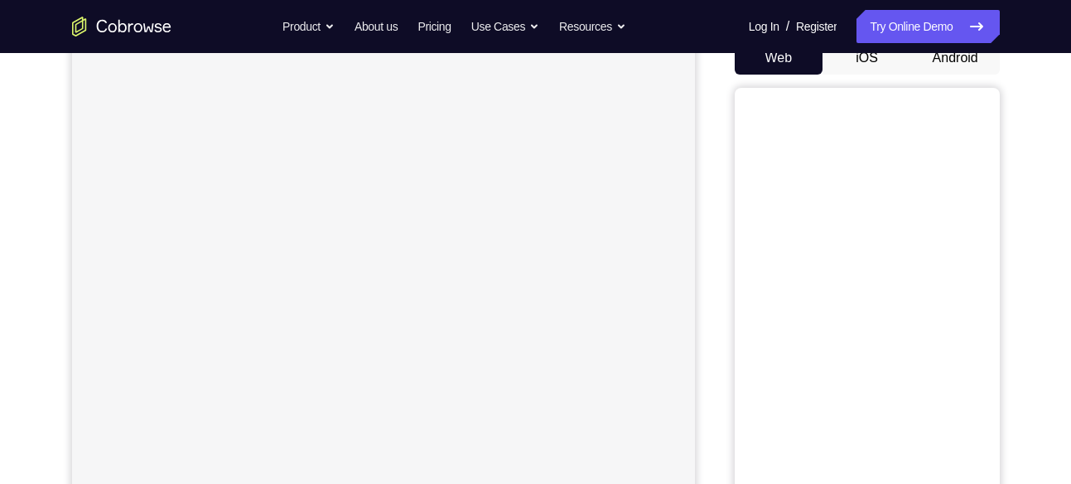
scroll to position [99, 0]
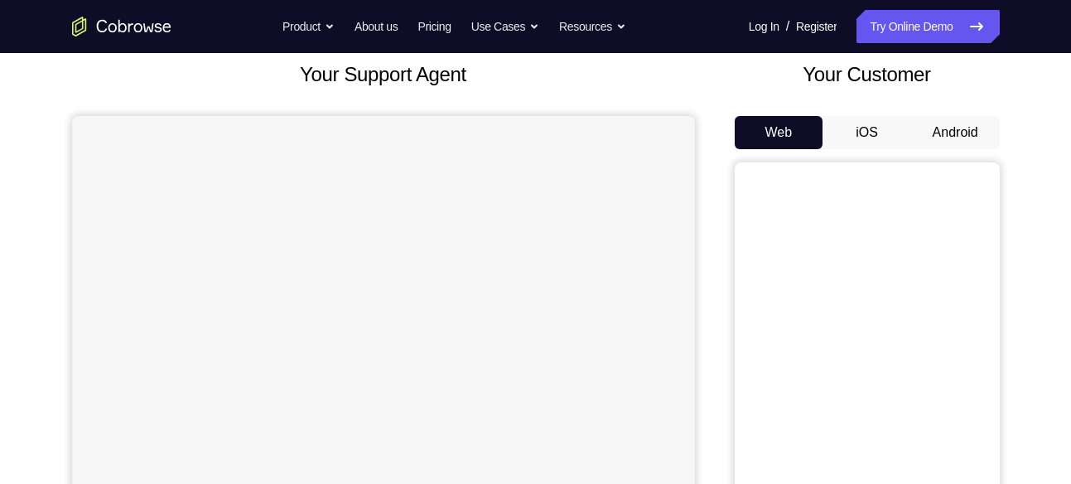
click at [959, 123] on button "Android" at bounding box center [955, 132] width 89 height 33
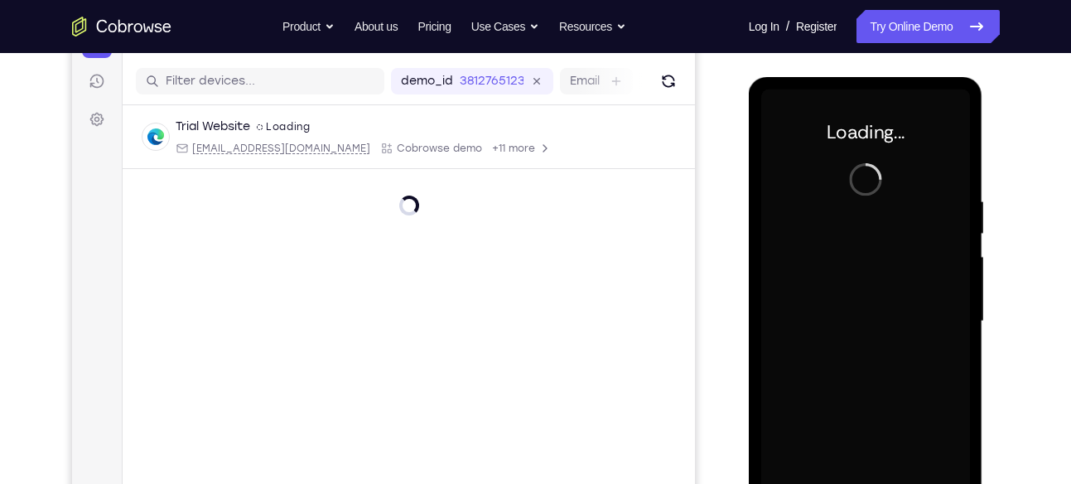
scroll to position [0, 0]
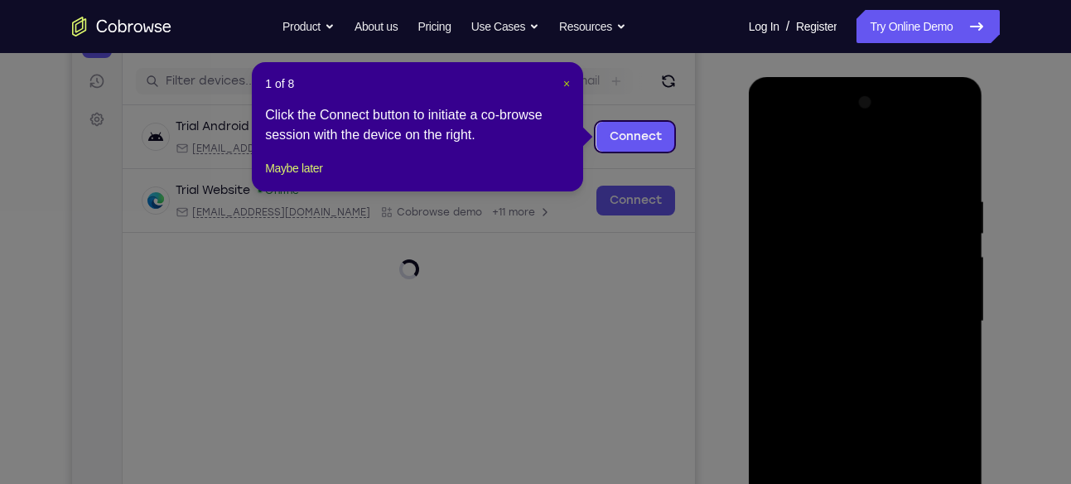
click at [565, 85] on span "×" at bounding box center [566, 83] width 7 height 13
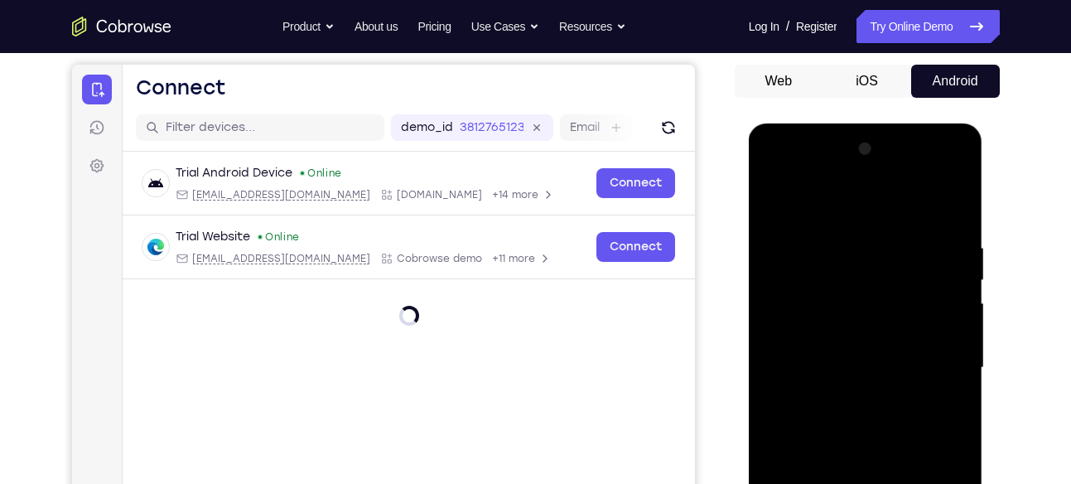
scroll to position [150, 0]
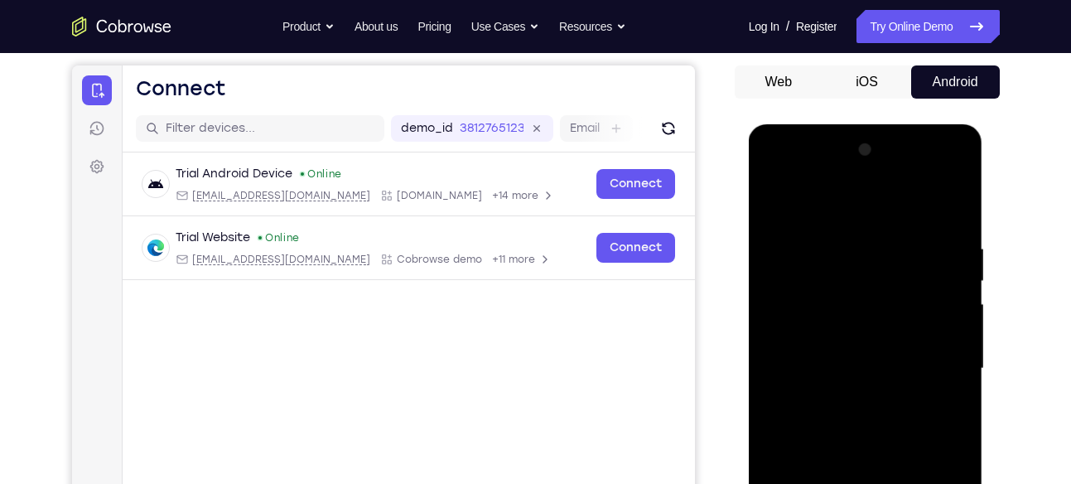
click at [950, 80] on button "Android" at bounding box center [955, 81] width 89 height 33
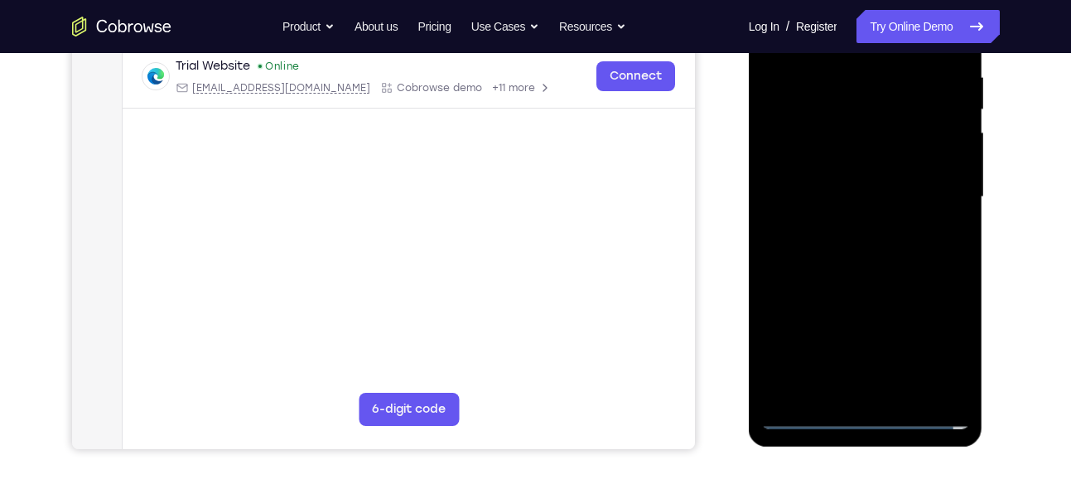
scroll to position [322, 0]
click at [873, 410] on div at bounding box center [865, 196] width 209 height 464
click at [865, 413] on div at bounding box center [865, 196] width 209 height 464
click at [944, 336] on div at bounding box center [865, 196] width 209 height 464
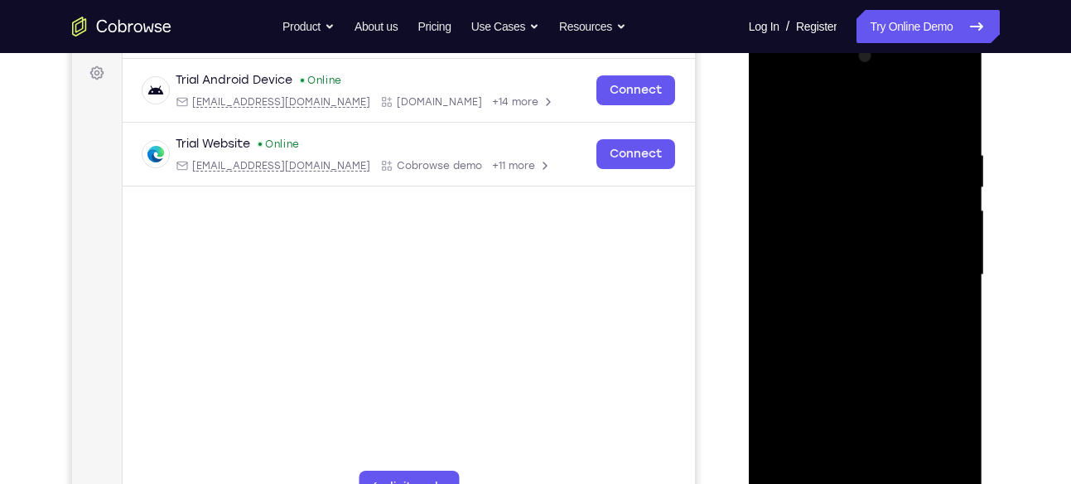
scroll to position [252, 0]
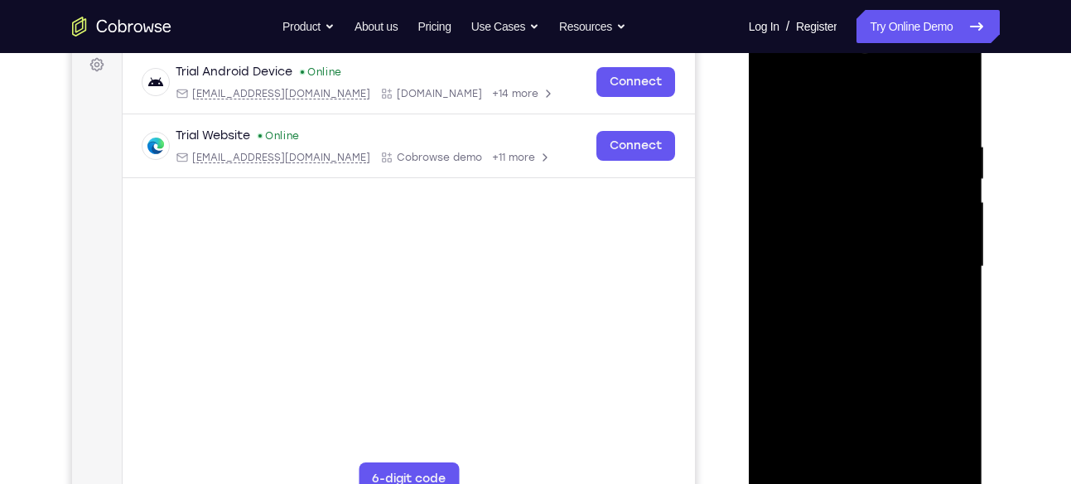
click at [785, 77] on div at bounding box center [865, 267] width 209 height 464
click at [813, 163] on div at bounding box center [865, 267] width 209 height 464
click at [823, 170] on div at bounding box center [865, 267] width 209 height 464
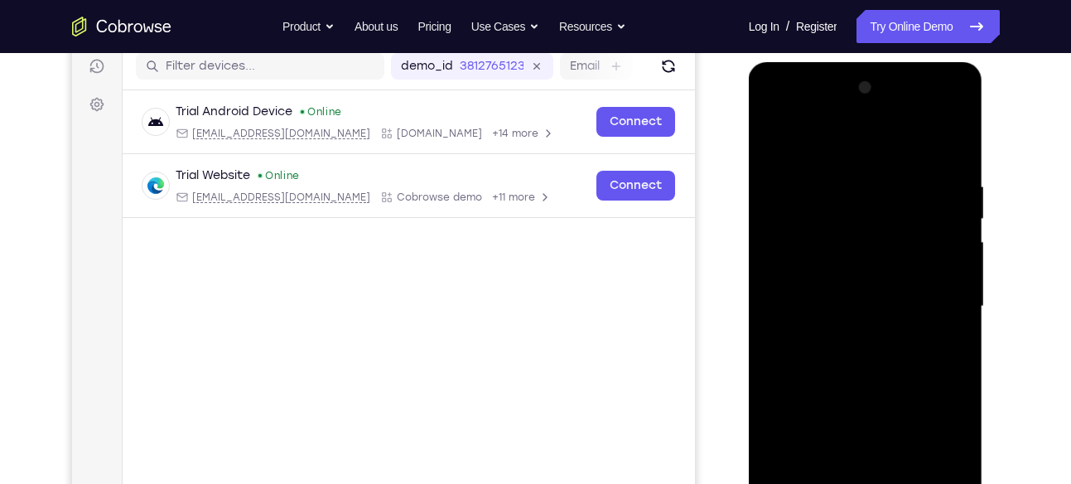
scroll to position [211, 0]
click at [797, 266] on div at bounding box center [865, 307] width 209 height 464
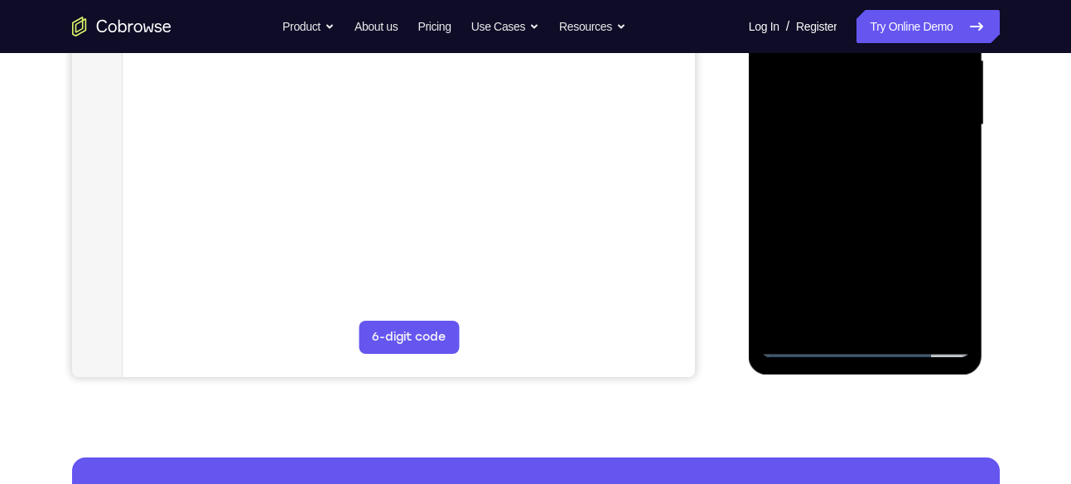
scroll to position [394, 0]
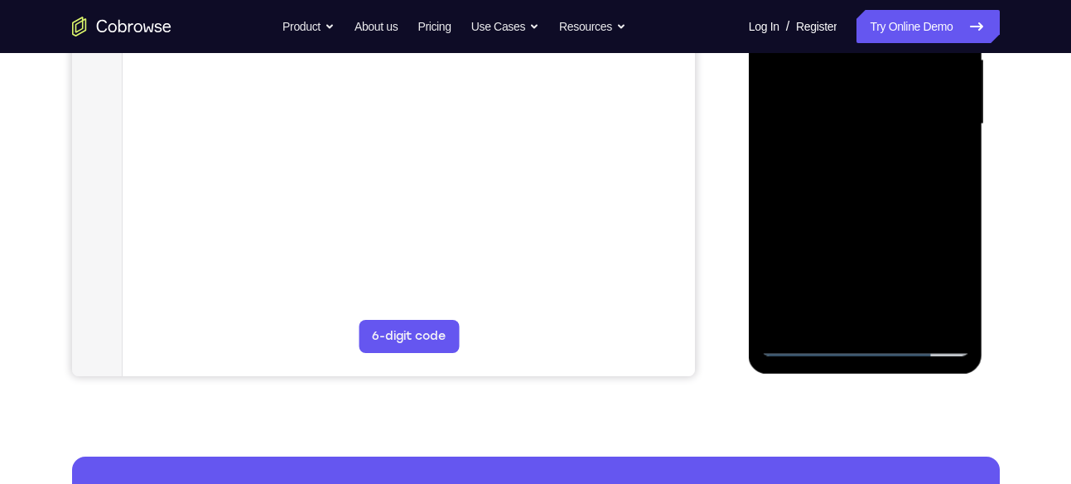
click at [867, 291] on div at bounding box center [865, 124] width 209 height 464
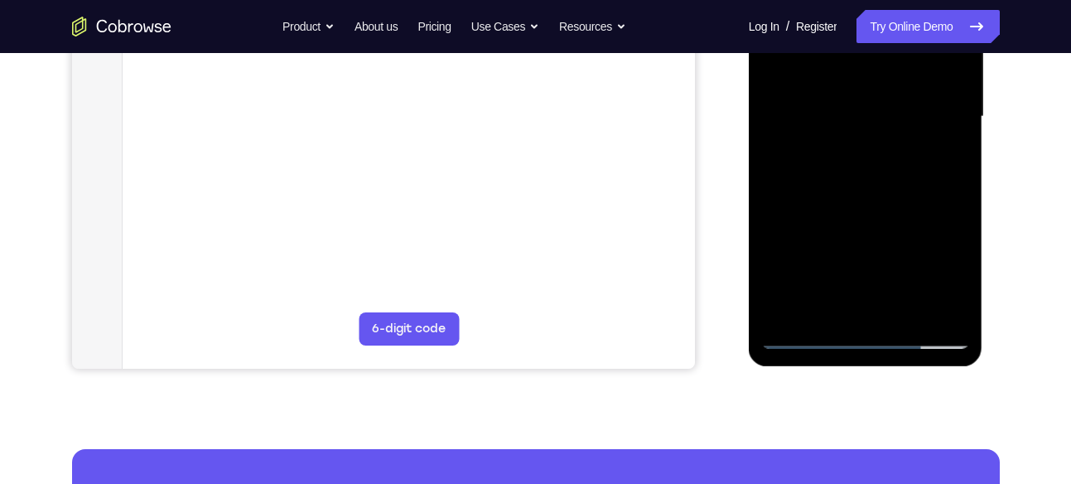
scroll to position [403, 0]
click at [874, 266] on div at bounding box center [865, 116] width 209 height 464
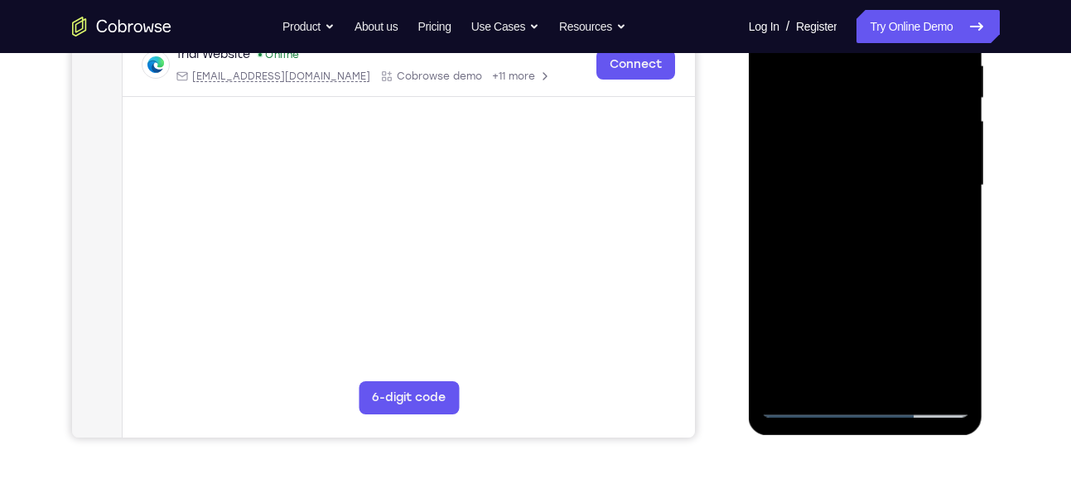
scroll to position [332, 0]
click at [858, 200] on div at bounding box center [865, 186] width 209 height 464
click at [854, 214] on div at bounding box center [865, 186] width 209 height 464
click at [860, 207] on div at bounding box center [865, 186] width 209 height 464
click at [941, 260] on div at bounding box center [865, 186] width 209 height 464
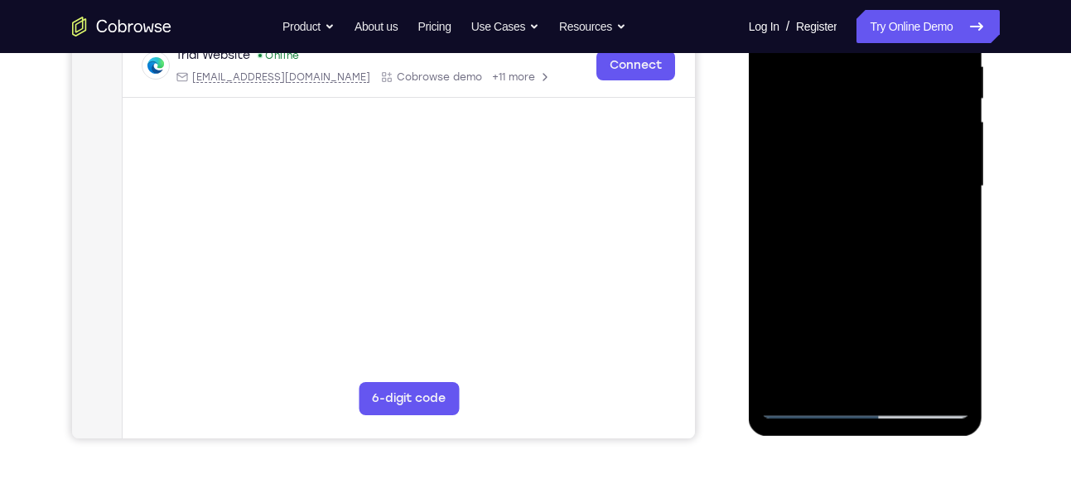
click at [939, 258] on div at bounding box center [865, 186] width 209 height 464
click at [935, 260] on div at bounding box center [865, 186] width 209 height 464
click at [931, 258] on div at bounding box center [865, 186] width 209 height 464
click at [832, 186] on div at bounding box center [865, 186] width 209 height 464
click at [826, 209] on div at bounding box center [865, 186] width 209 height 464
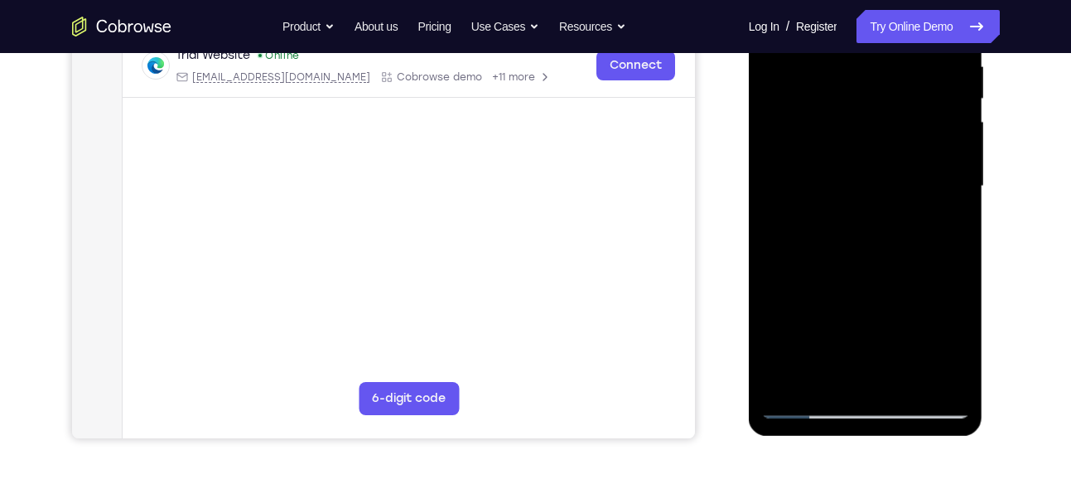
click at [873, 200] on div at bounding box center [865, 186] width 209 height 464
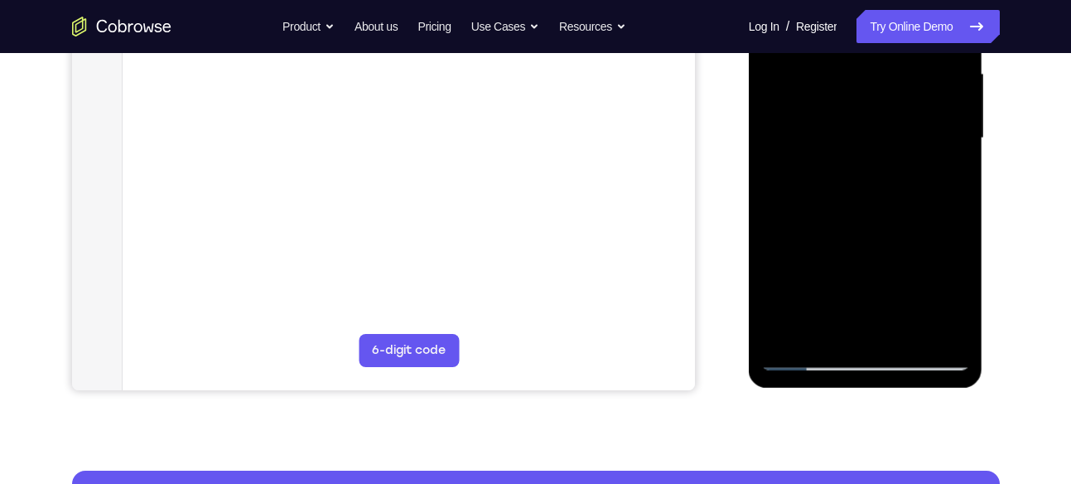
scroll to position [335, 0]
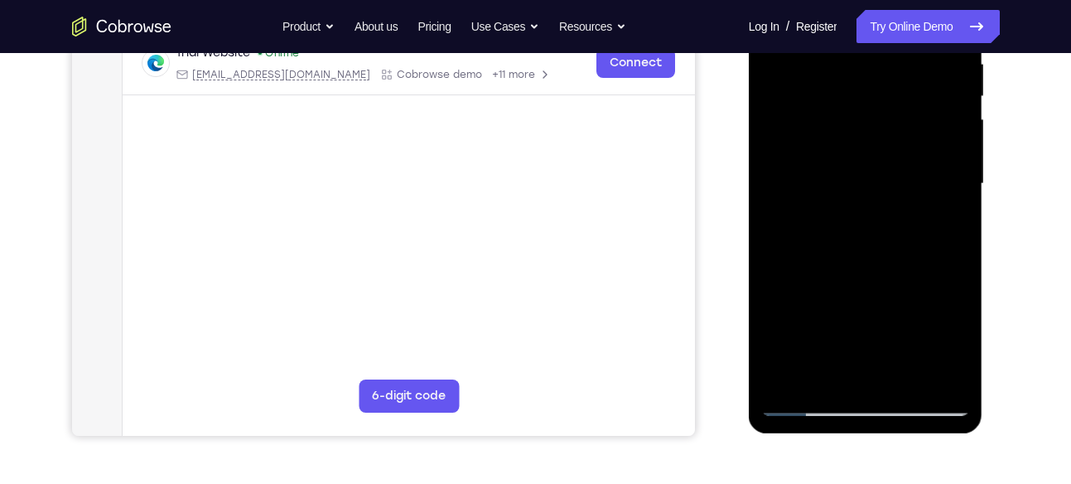
click at [873, 184] on div at bounding box center [865, 184] width 209 height 464
click at [820, 196] on div at bounding box center [865, 184] width 209 height 464
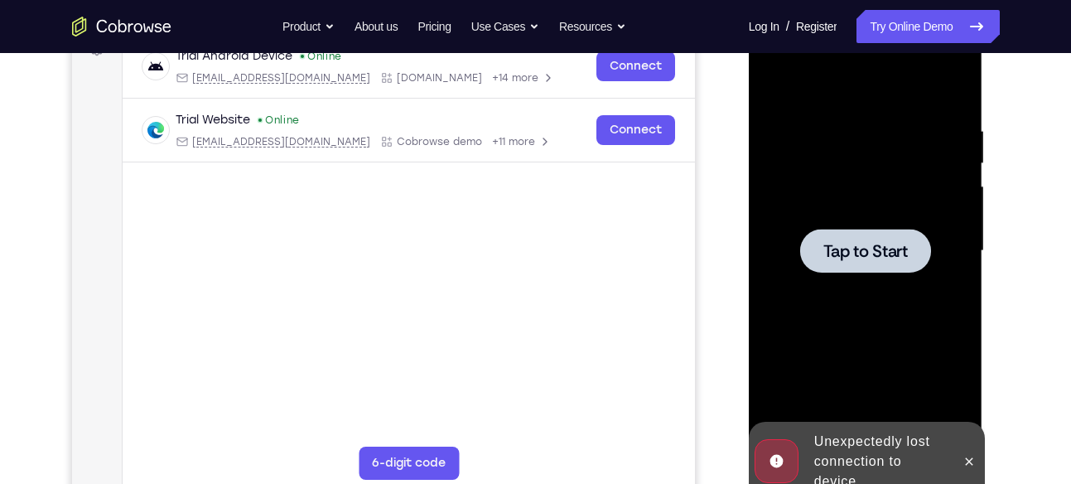
scroll to position [268, 0]
click at [843, 234] on div at bounding box center [865, 250] width 131 height 44
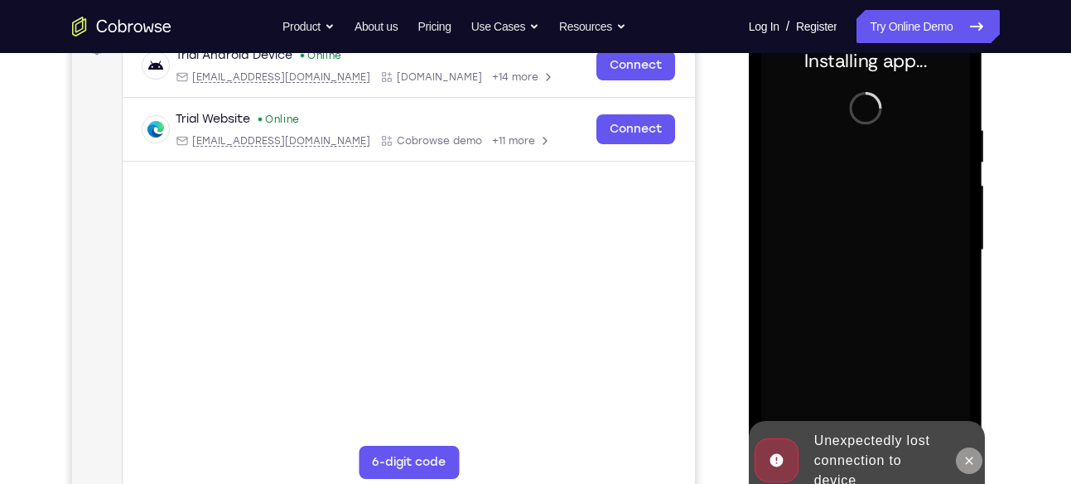
click at [974, 454] on icon at bounding box center [969, 460] width 13 height 13
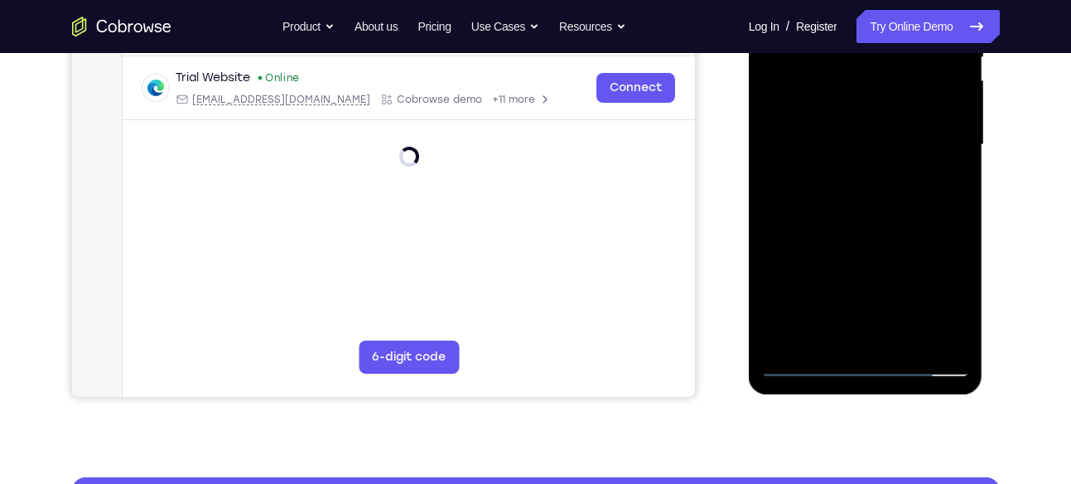
scroll to position [374, 0]
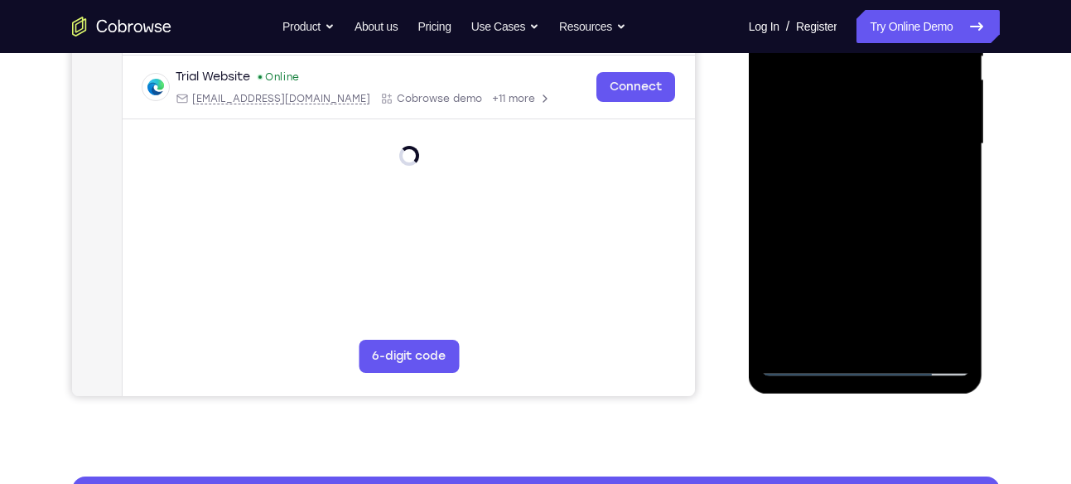
click at [865, 360] on div at bounding box center [865, 144] width 209 height 464
click at [865, 368] on div at bounding box center [865, 144] width 209 height 464
click at [865, 360] on div at bounding box center [865, 144] width 209 height 464
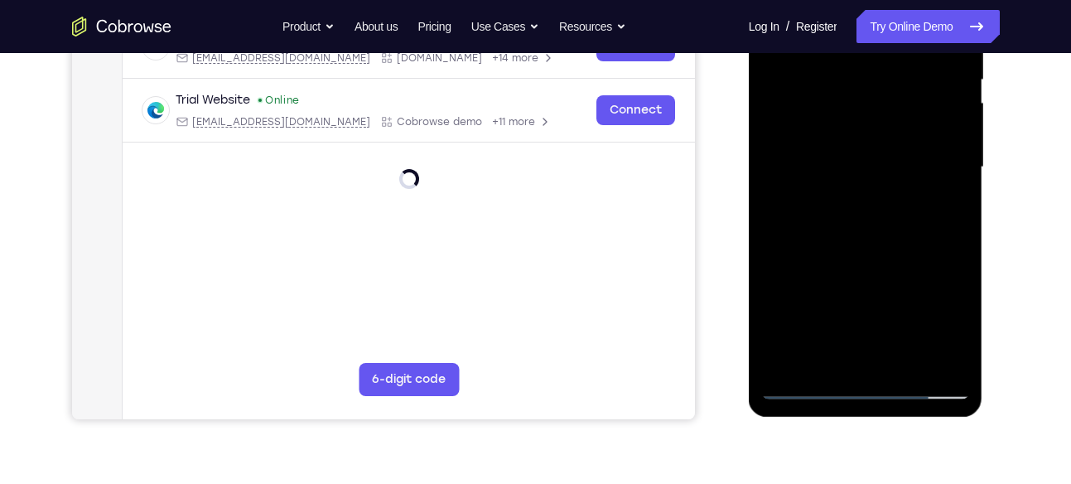
scroll to position [353, 0]
